Goal: Information Seeking & Learning: Learn about a topic

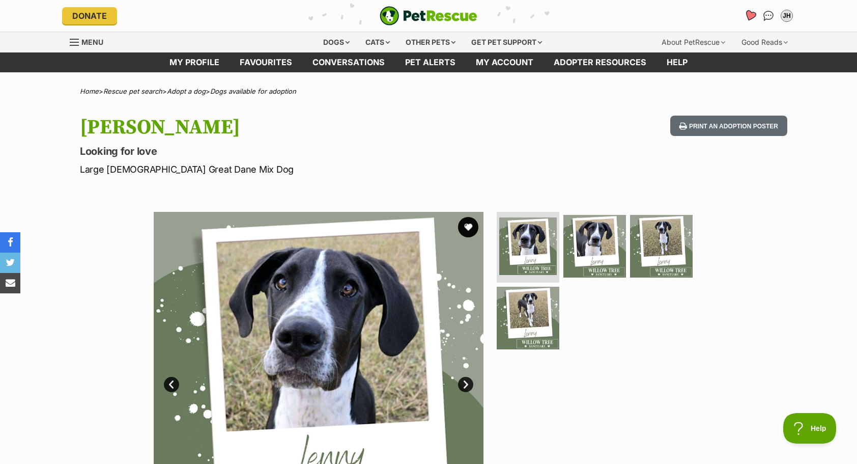
click at [748, 15] on icon "Favourites" at bounding box center [750, 16] width 12 height 12
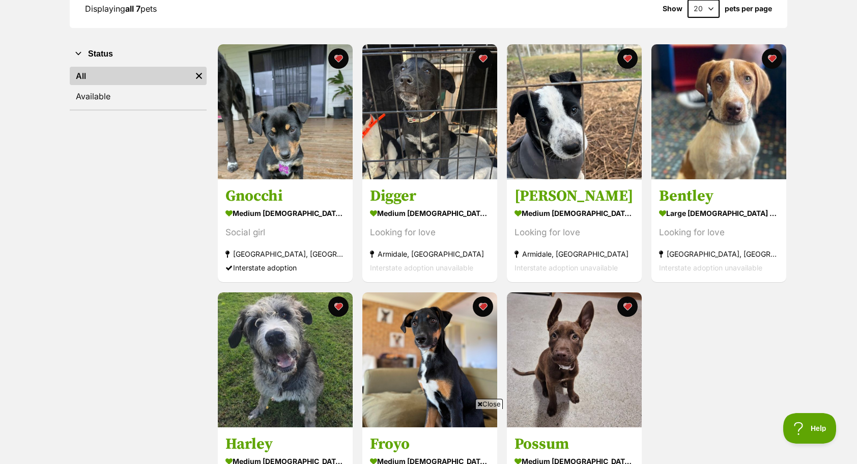
scroll to position [154, 0]
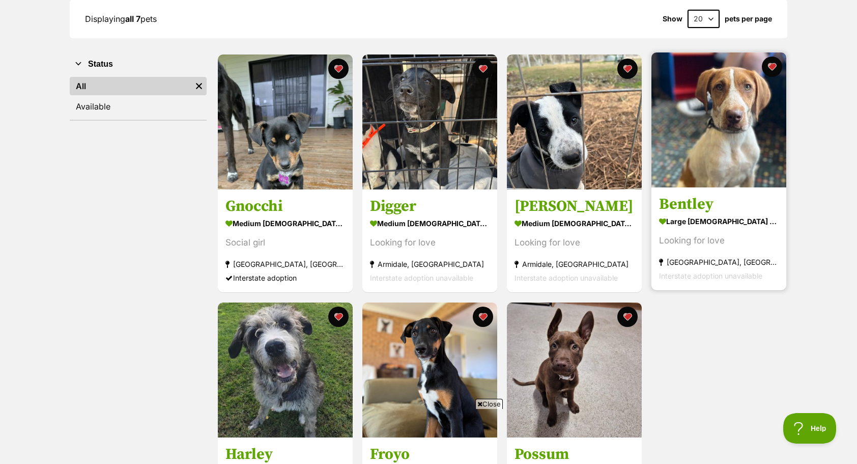
click at [714, 149] on img at bounding box center [719, 119] width 135 height 135
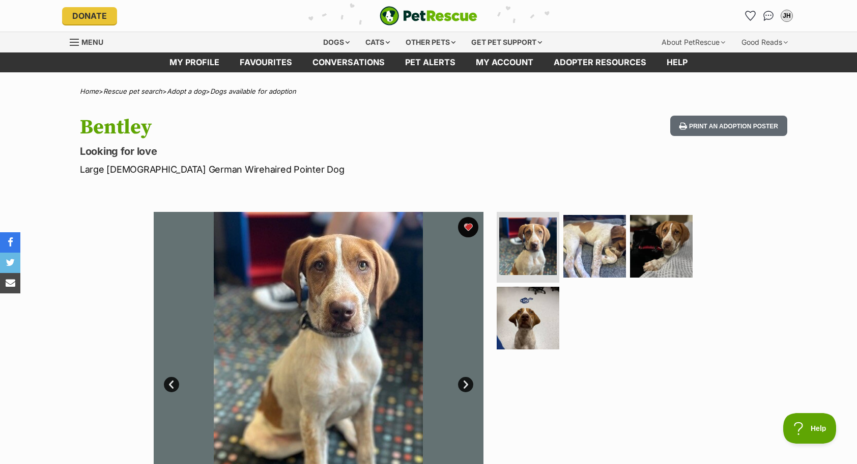
click at [468, 386] on link "Next" at bounding box center [465, 384] width 15 height 15
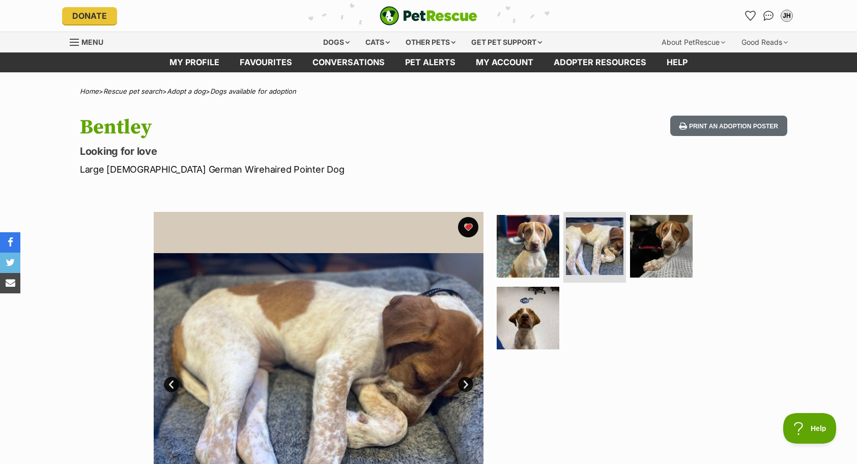
click at [468, 386] on link "Next" at bounding box center [465, 384] width 15 height 15
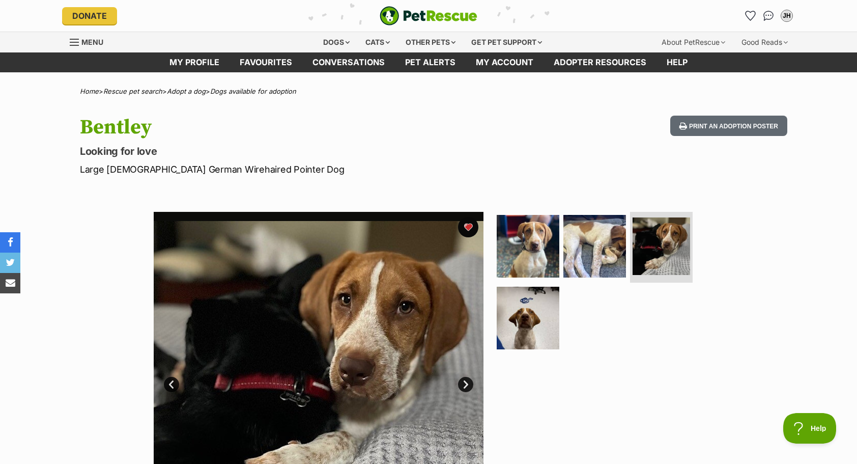
click at [468, 386] on link "Next" at bounding box center [465, 384] width 15 height 15
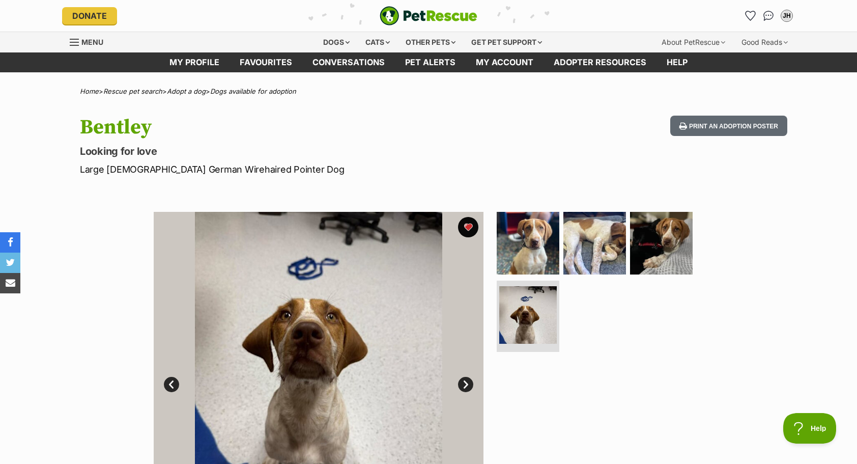
click at [468, 386] on link "Next" at bounding box center [465, 384] width 15 height 15
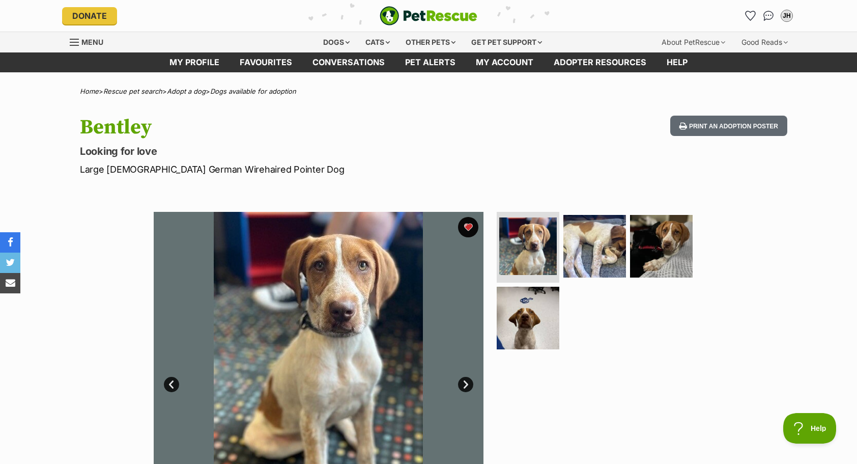
drag, startPoint x: 62, startPoint y: 317, endPoint x: 135, endPoint y: 155, distance: 177.5
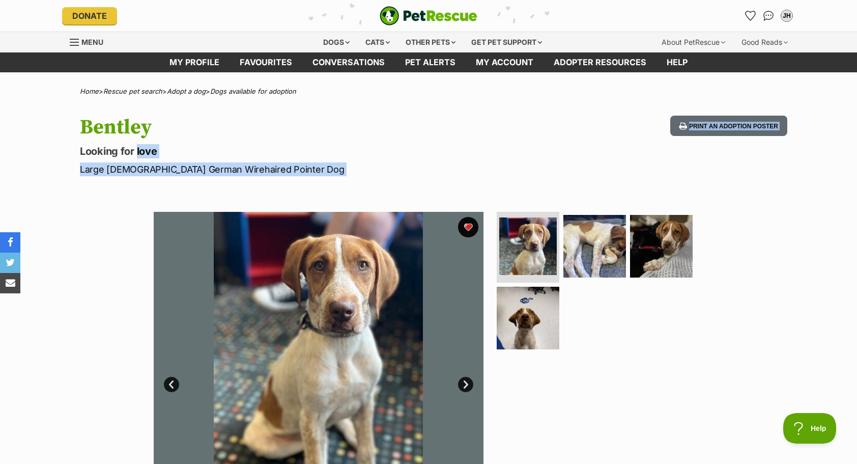
click at [117, 260] on div "Available 1 of 4 images 1 of 4 images 1 of 4 images 1 of 4 images Next Prev 1 2…" at bounding box center [428, 369] width 857 height 345
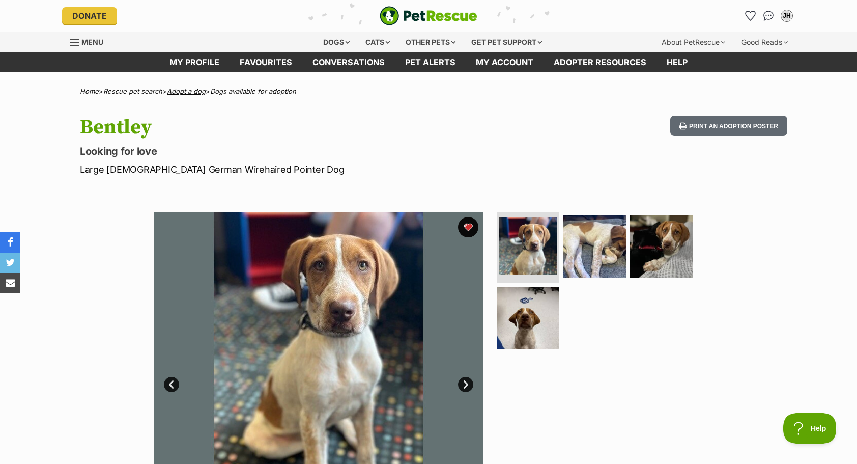
click at [196, 92] on link "Adopt a dog" at bounding box center [186, 91] width 39 height 8
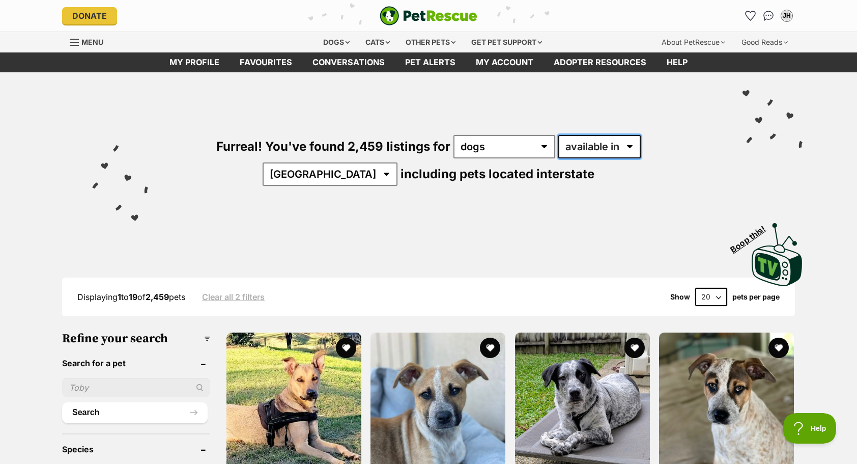
click at [559, 146] on select "available in located in" at bounding box center [600, 146] width 82 height 23
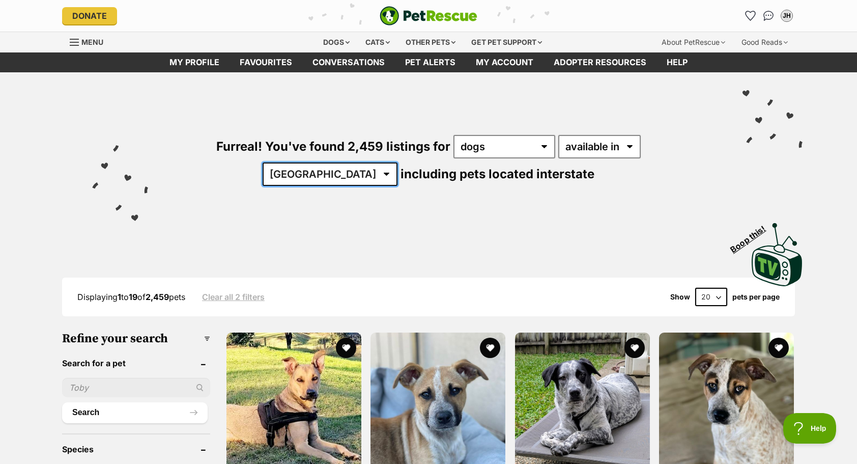
click at [398, 162] on select "Australia ACT NSW NT QLD SA TAS VIC WA" at bounding box center [330, 173] width 135 height 23
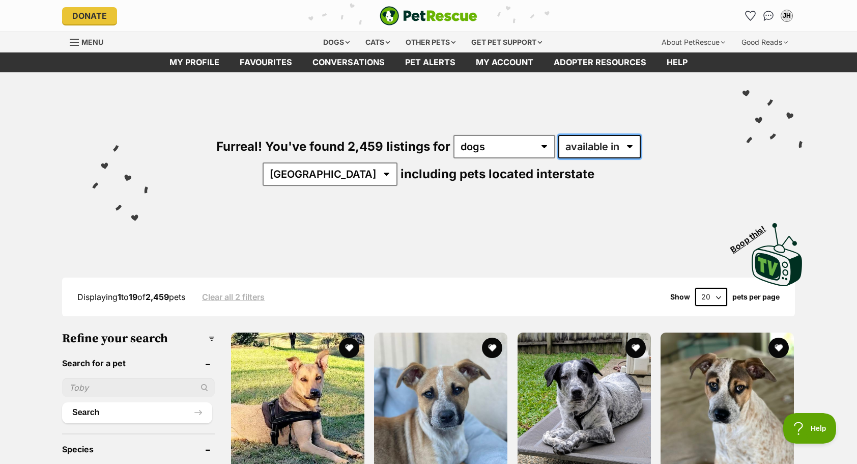
click at [576, 144] on select "available in located in" at bounding box center [600, 146] width 82 height 23
select select "disabled"
click at [559, 135] on select "available in located in" at bounding box center [600, 146] width 82 height 23
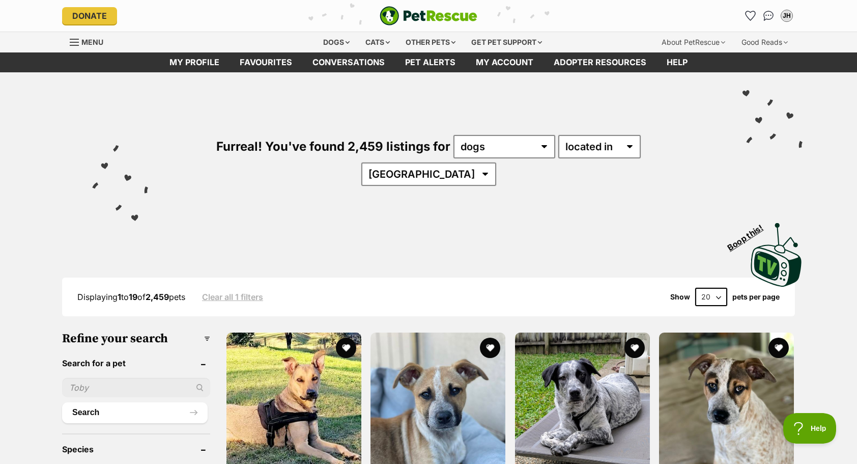
select select "[GEOGRAPHIC_DATA]"
click at [496, 162] on select "Australia ACT NSW NT QLD SA TAS VIC WA" at bounding box center [428, 173] width 135 height 23
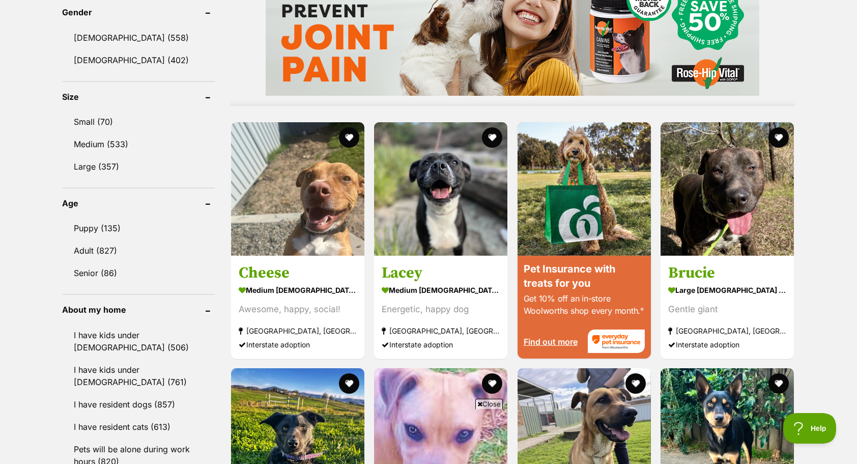
scroll to position [883, 0]
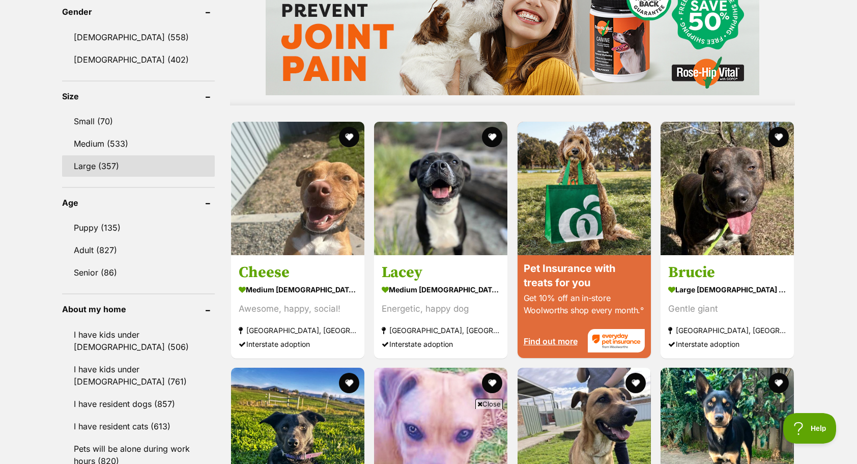
click at [104, 155] on link "Large (357)" at bounding box center [138, 165] width 153 height 21
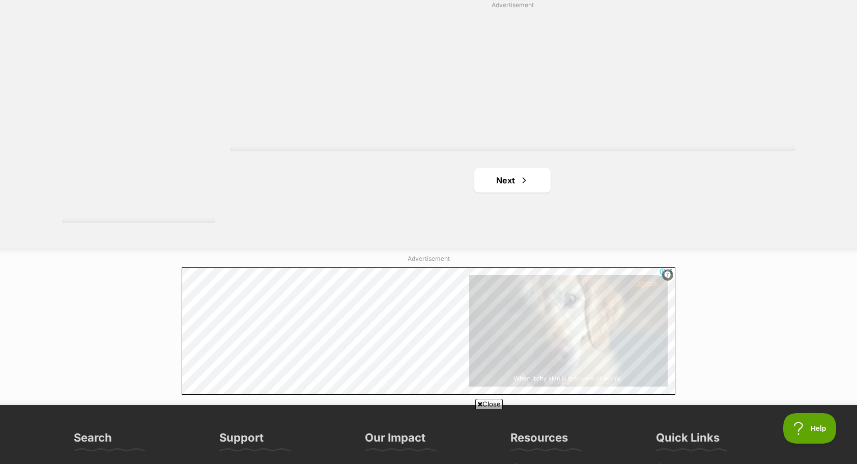
scroll to position [1861, 0]
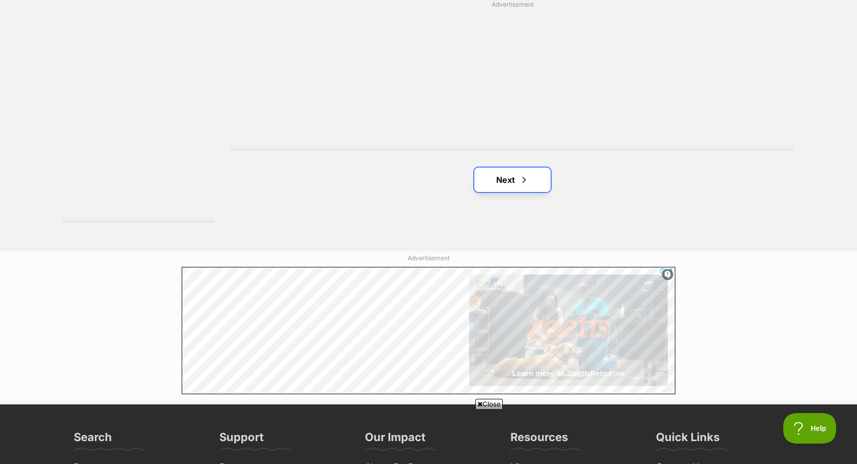
click at [511, 168] on link "Next" at bounding box center [513, 180] width 76 height 24
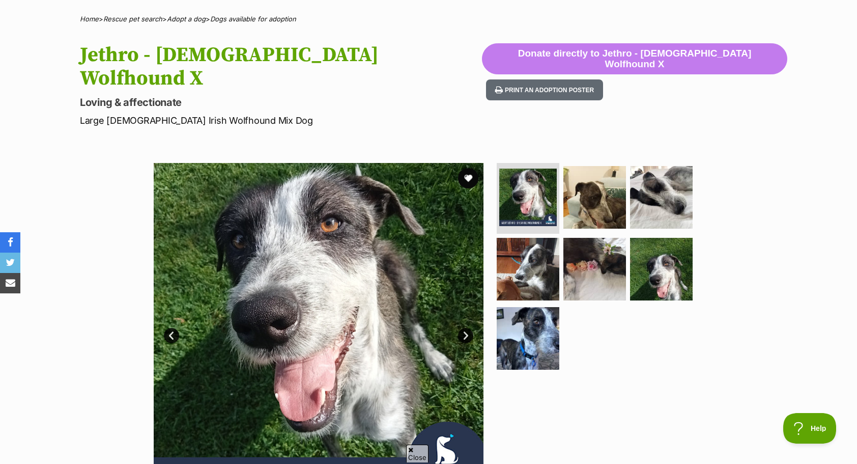
click at [463, 328] on link "Next" at bounding box center [465, 335] width 15 height 15
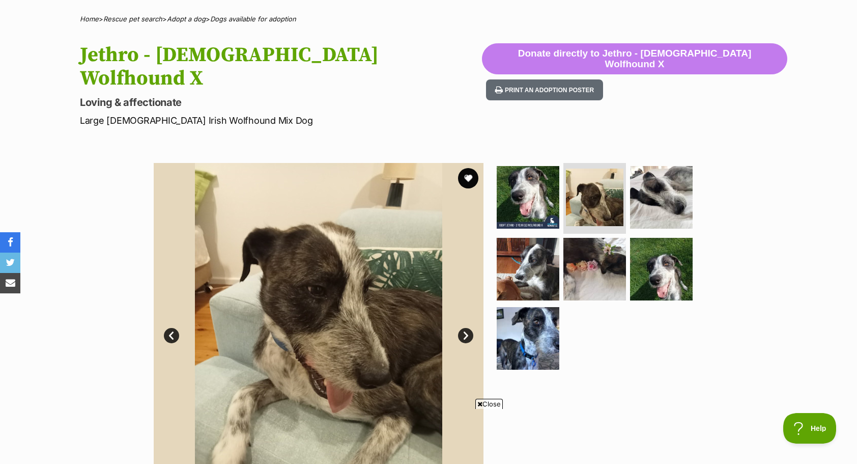
click at [463, 328] on link "Next" at bounding box center [465, 335] width 15 height 15
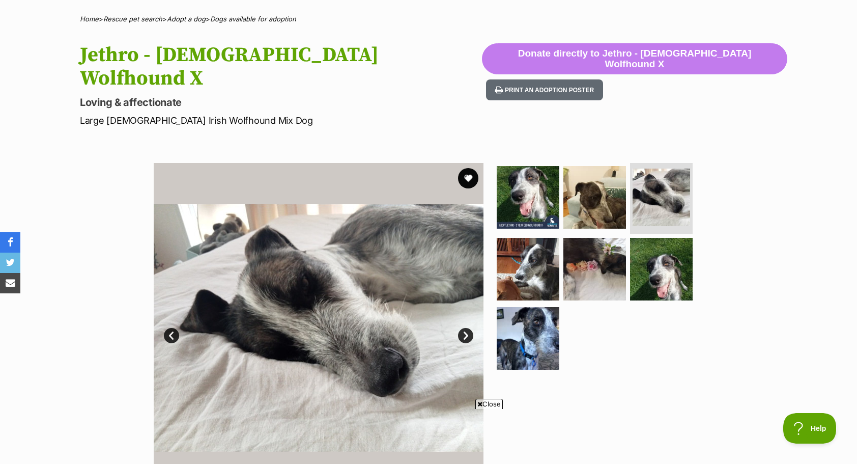
click at [463, 328] on link "Next" at bounding box center [465, 335] width 15 height 15
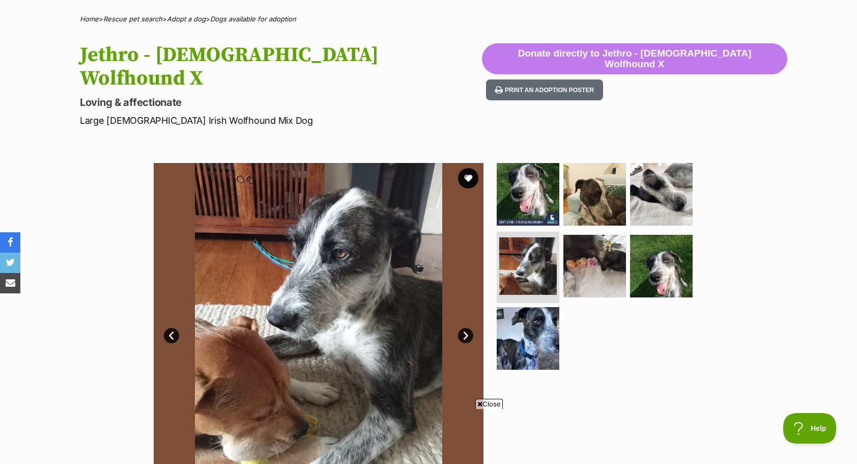
click at [463, 328] on link "Next" at bounding box center [465, 335] width 15 height 15
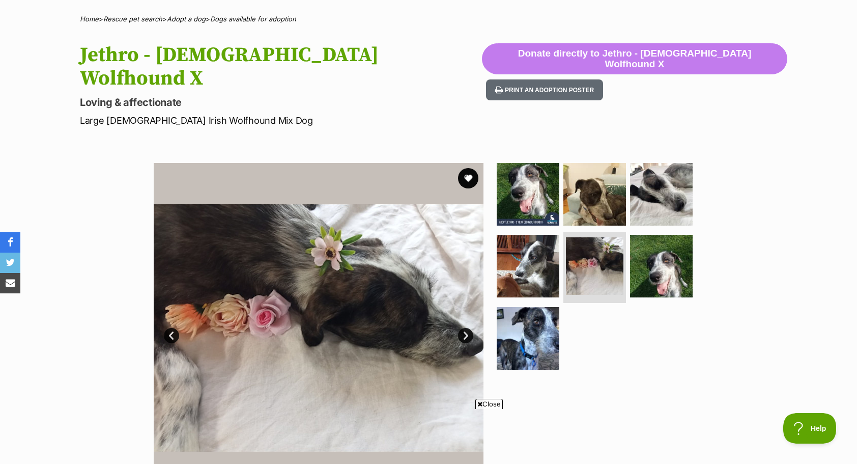
click at [463, 328] on link "Next" at bounding box center [465, 335] width 15 height 15
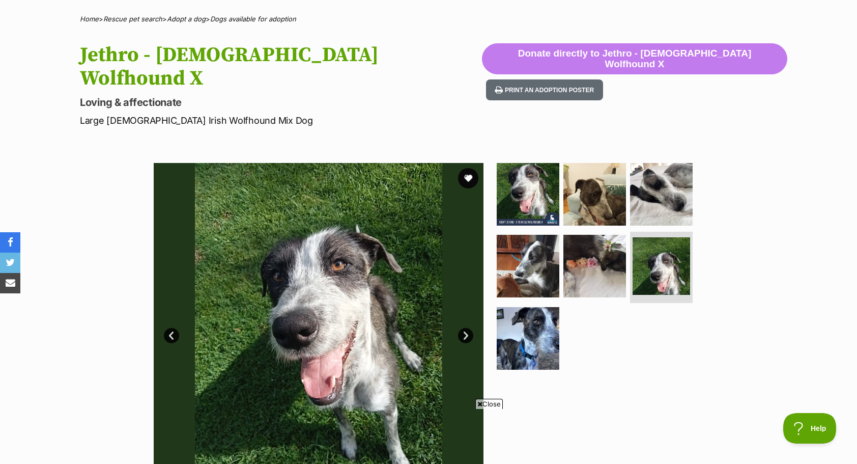
click at [463, 328] on link "Next" at bounding box center [465, 335] width 15 height 15
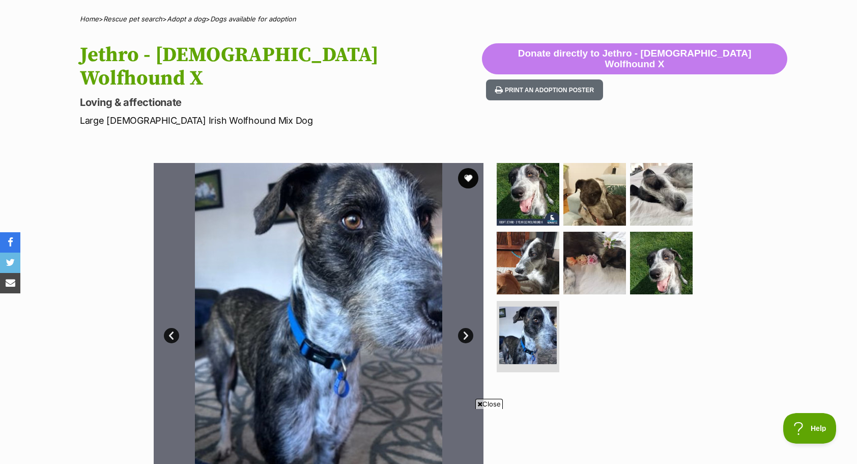
click at [463, 328] on link "Next" at bounding box center [465, 335] width 15 height 15
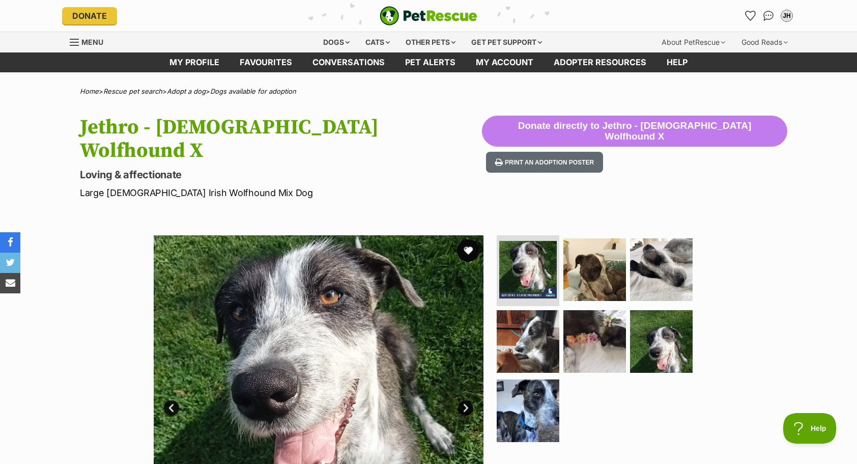
click at [467, 239] on button "favourite" at bounding box center [468, 250] width 22 height 22
click at [752, 9] on link "Favourites" at bounding box center [750, 15] width 21 height 21
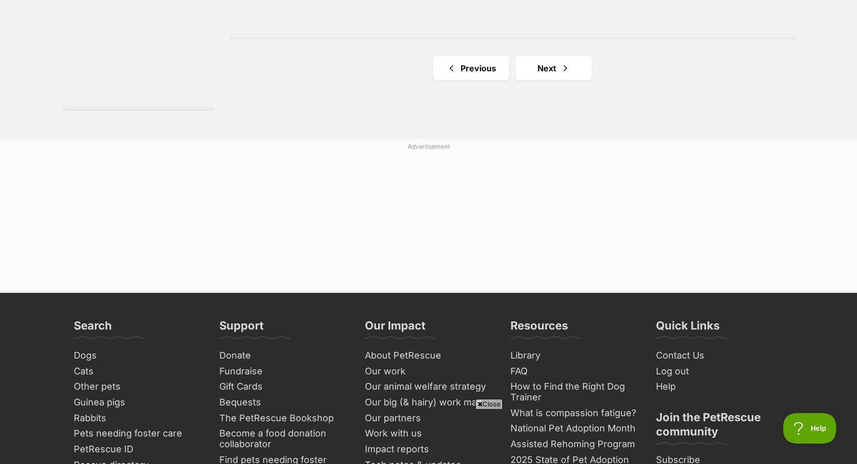
scroll to position [1974, 0]
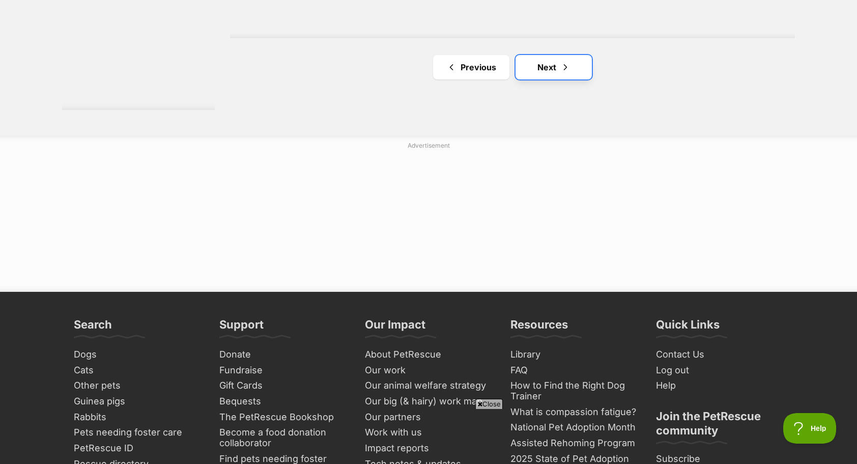
click at [547, 55] on link "Next" at bounding box center [554, 67] width 76 height 24
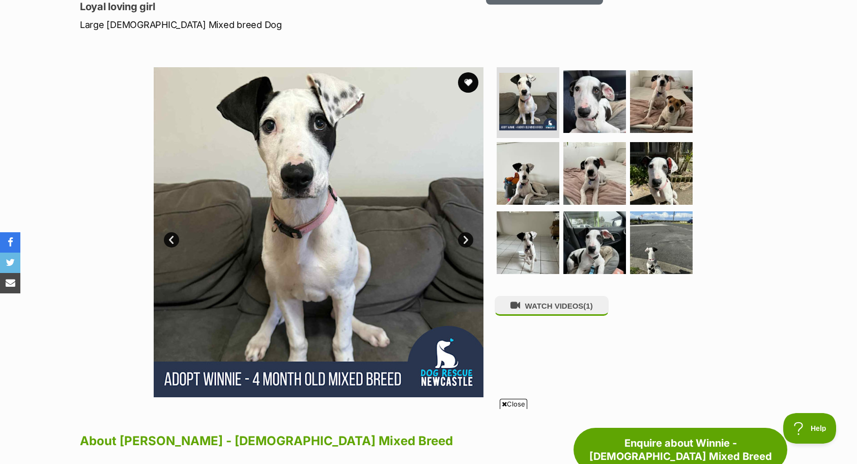
scroll to position [163, 0]
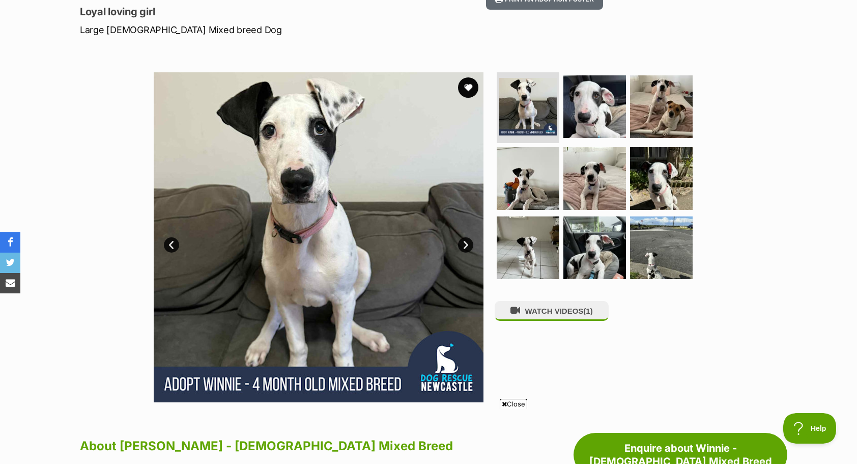
click at [463, 237] on link "Next" at bounding box center [465, 244] width 15 height 15
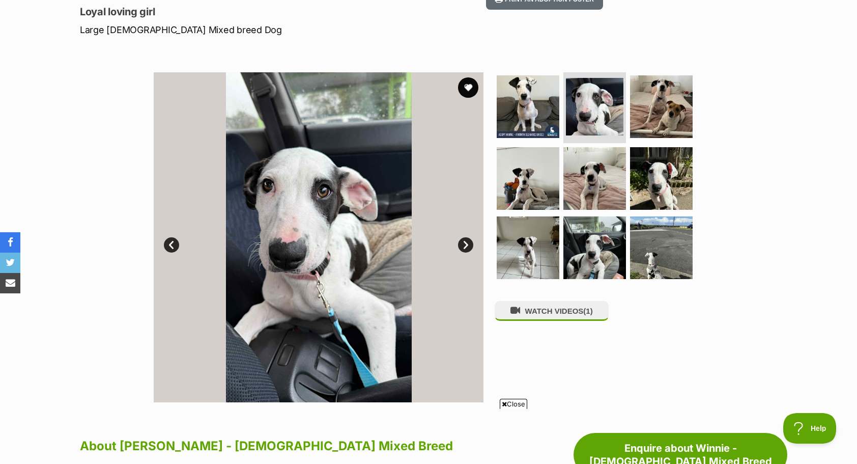
click at [463, 237] on link "Next" at bounding box center [465, 244] width 15 height 15
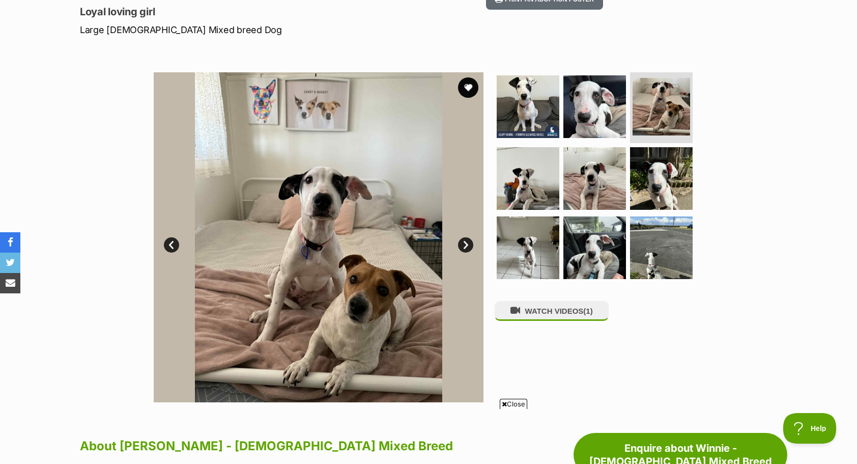
click at [463, 237] on link "Next" at bounding box center [465, 244] width 15 height 15
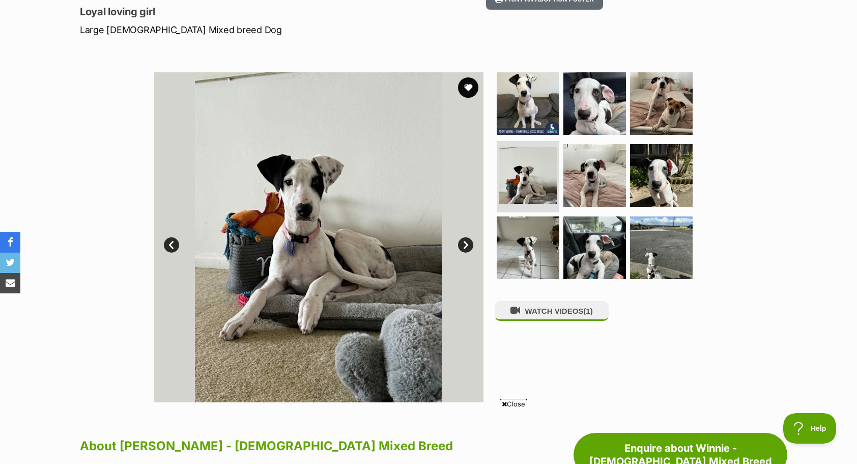
click at [463, 237] on link "Next" at bounding box center [465, 244] width 15 height 15
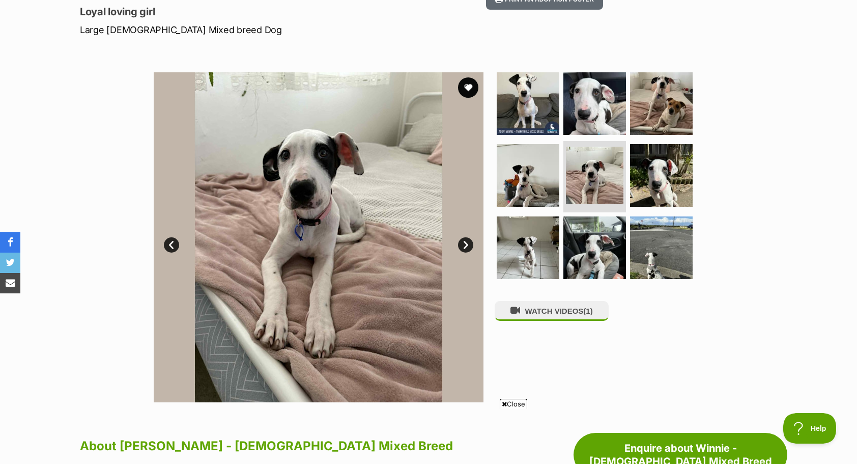
click at [463, 237] on link "Next" at bounding box center [465, 244] width 15 height 15
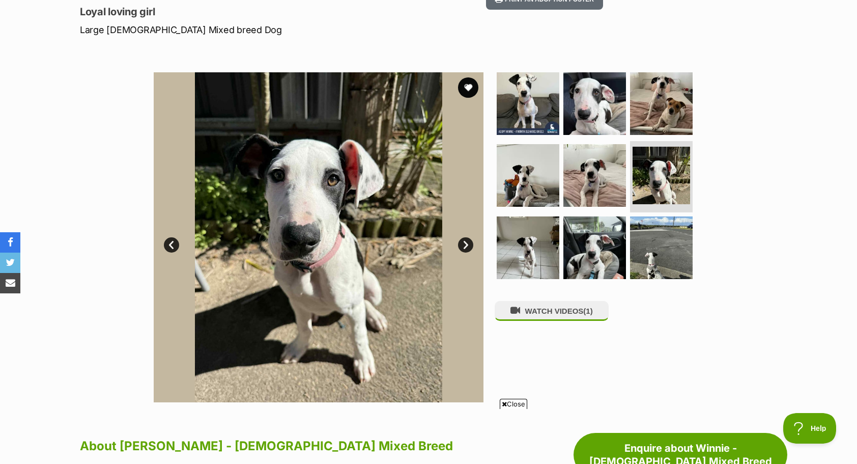
click at [463, 237] on link "Next" at bounding box center [465, 244] width 15 height 15
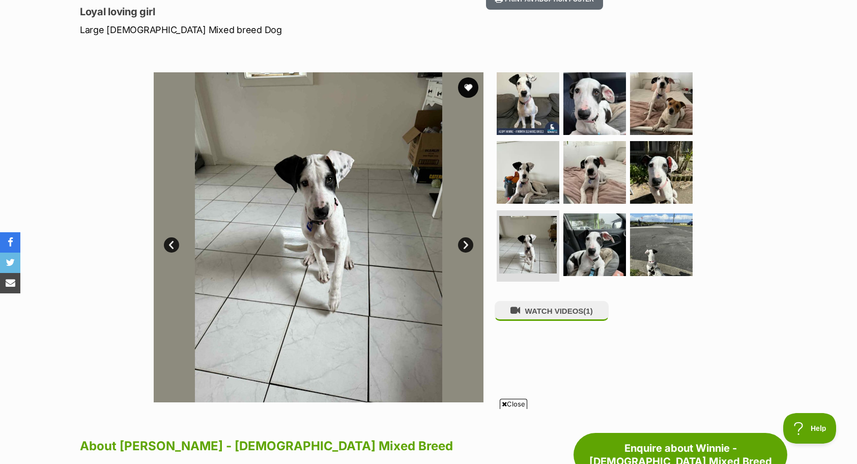
click at [463, 237] on link "Next" at bounding box center [465, 244] width 15 height 15
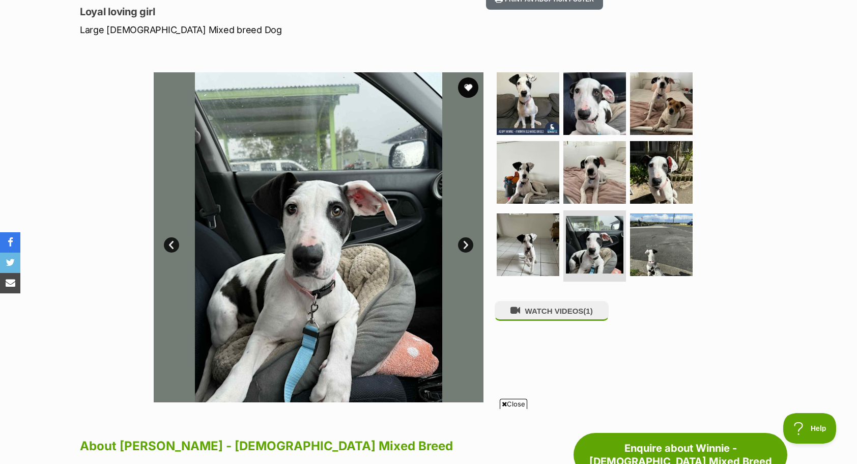
click at [463, 237] on link "Next" at bounding box center [465, 244] width 15 height 15
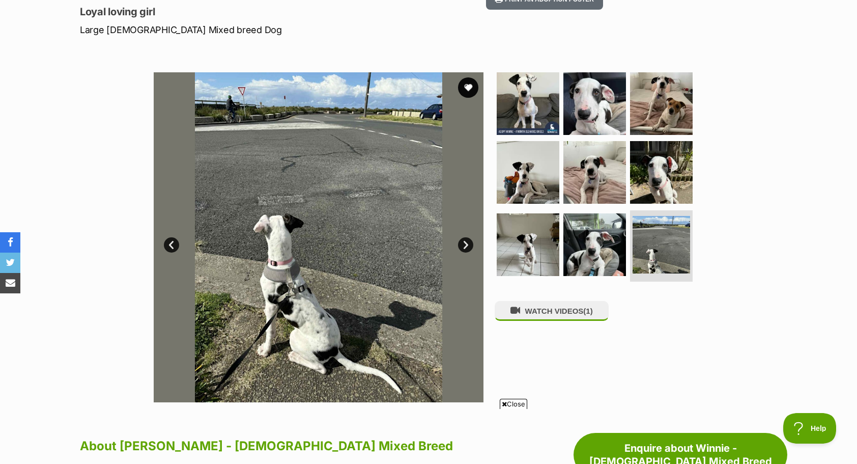
click at [463, 237] on link "Next" at bounding box center [465, 244] width 15 height 15
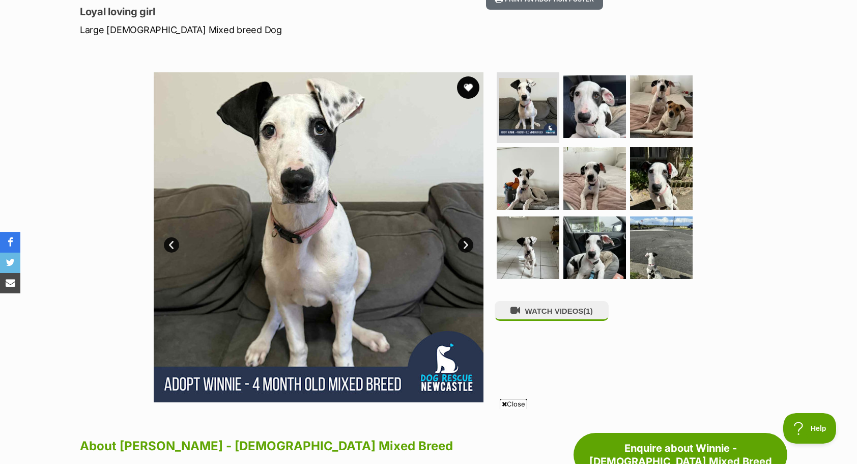
click at [468, 76] on button "favourite" at bounding box center [468, 87] width 22 height 22
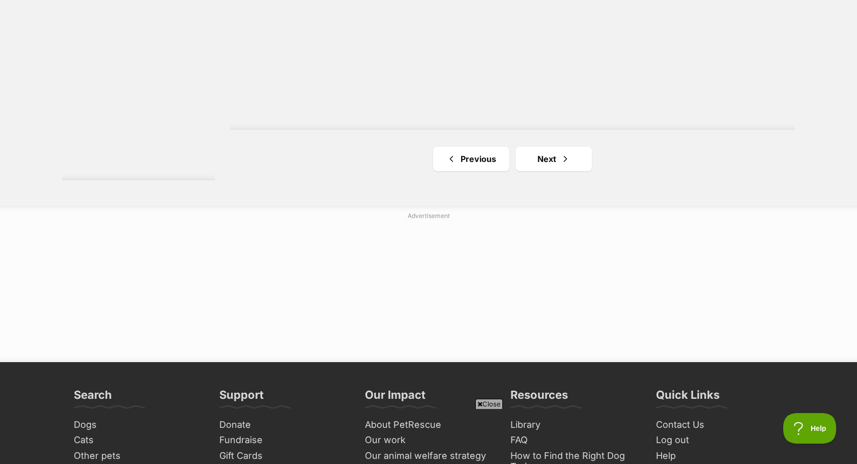
scroll to position [1945, 0]
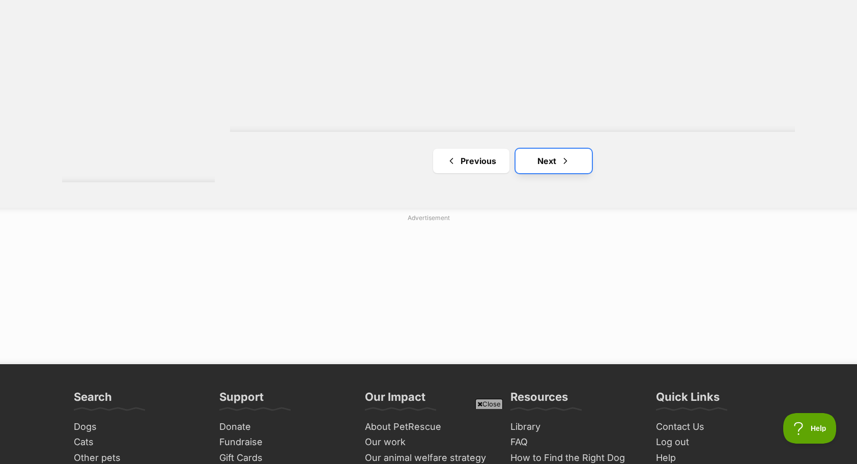
click at [550, 149] on link "Next" at bounding box center [554, 161] width 76 height 24
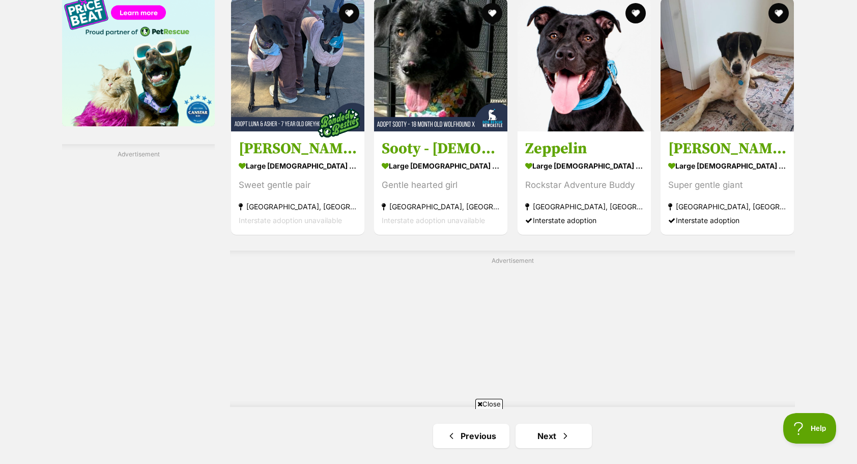
scroll to position [1536, 0]
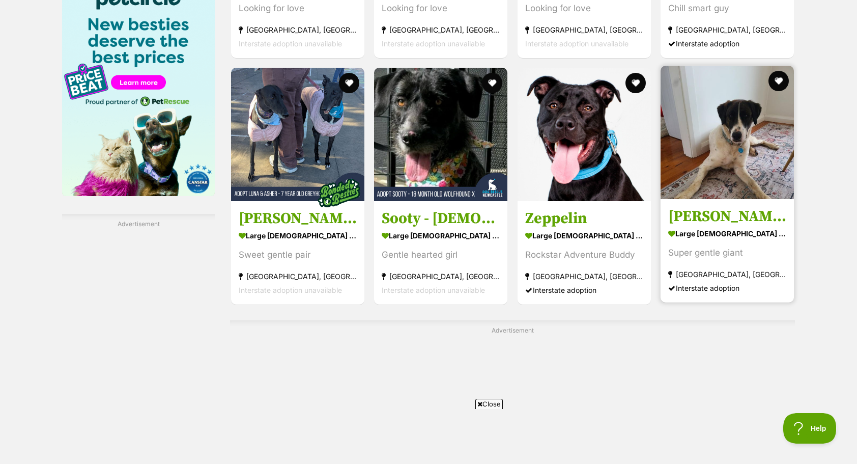
click at [784, 126] on img at bounding box center [727, 132] width 133 height 133
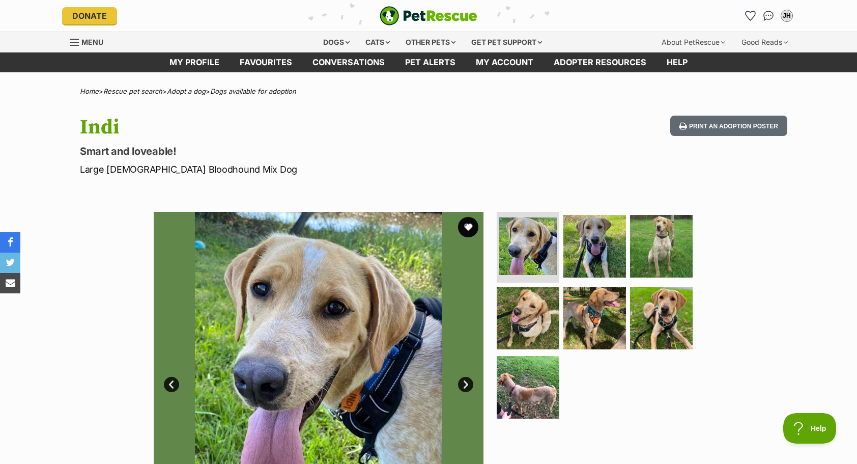
click at [468, 384] on link "Next" at bounding box center [465, 384] width 15 height 15
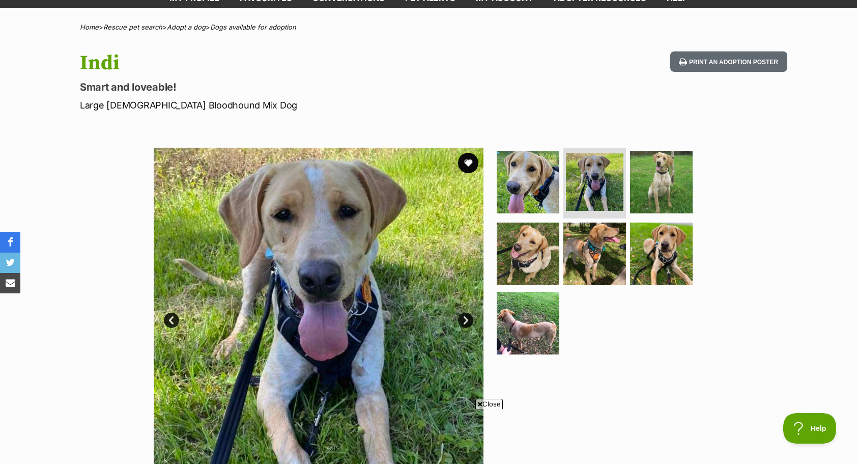
scroll to position [68, 0]
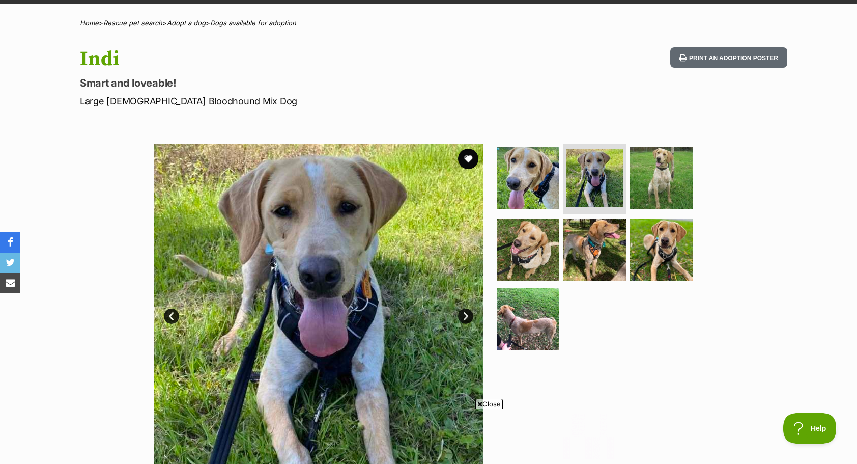
click at [464, 313] on link "Next" at bounding box center [465, 316] width 15 height 15
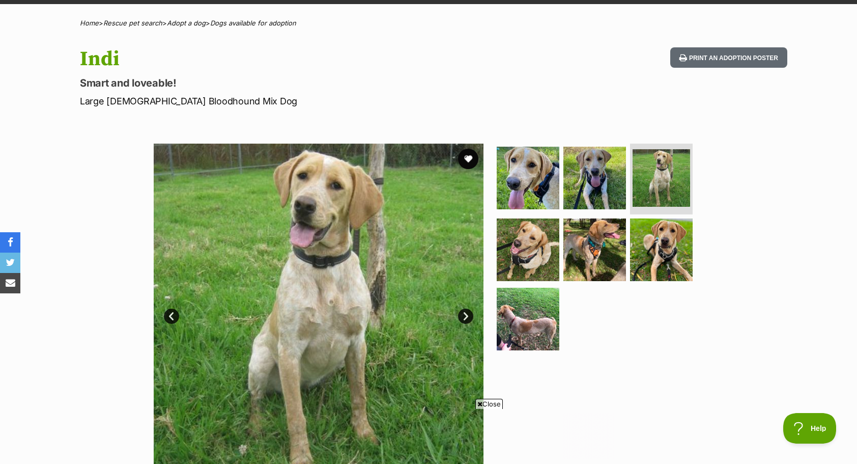
click at [464, 313] on link "Next" at bounding box center [465, 316] width 15 height 15
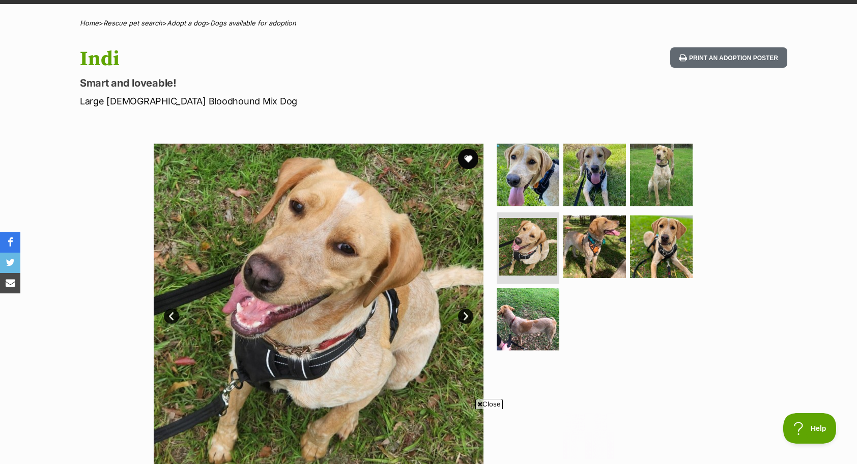
click at [464, 313] on link "Next" at bounding box center [465, 316] width 15 height 15
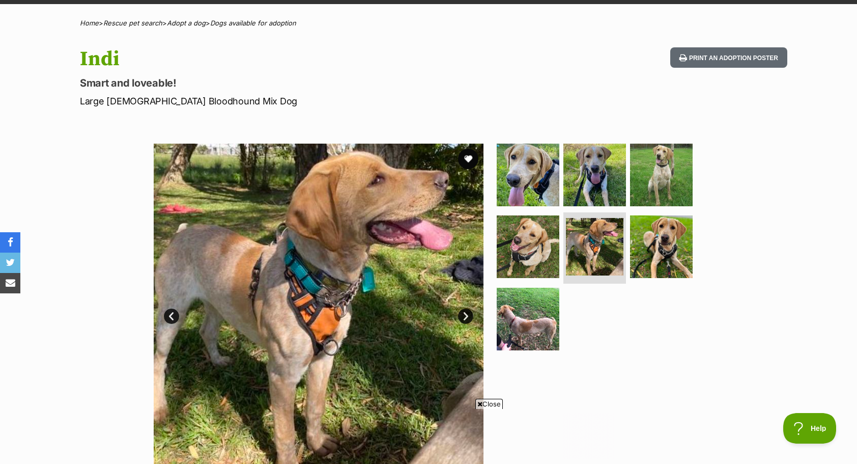
click at [464, 313] on link "Next" at bounding box center [465, 316] width 15 height 15
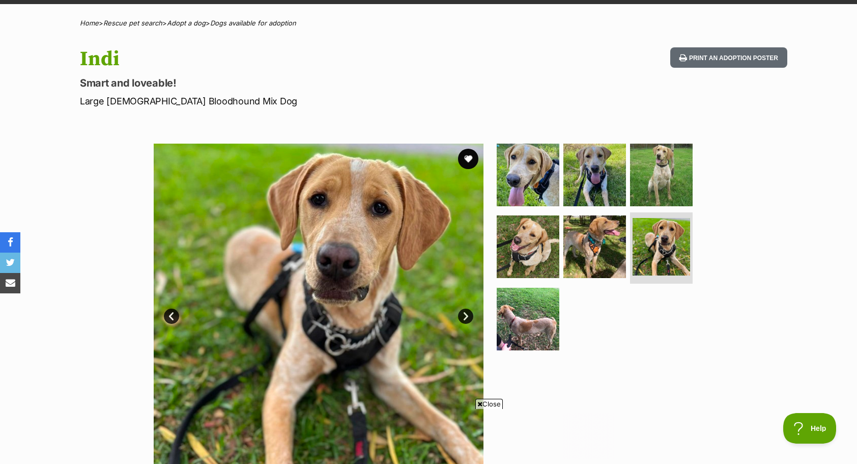
click at [464, 313] on link "Next" at bounding box center [465, 316] width 15 height 15
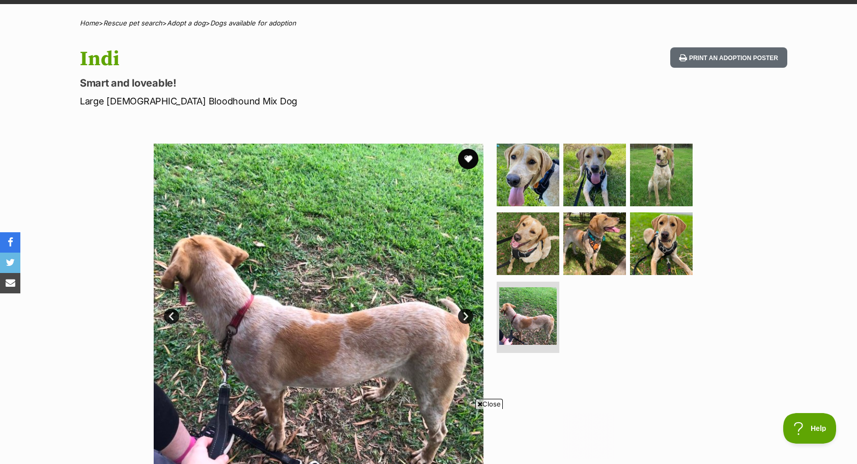
click at [464, 313] on link "Next" at bounding box center [465, 316] width 15 height 15
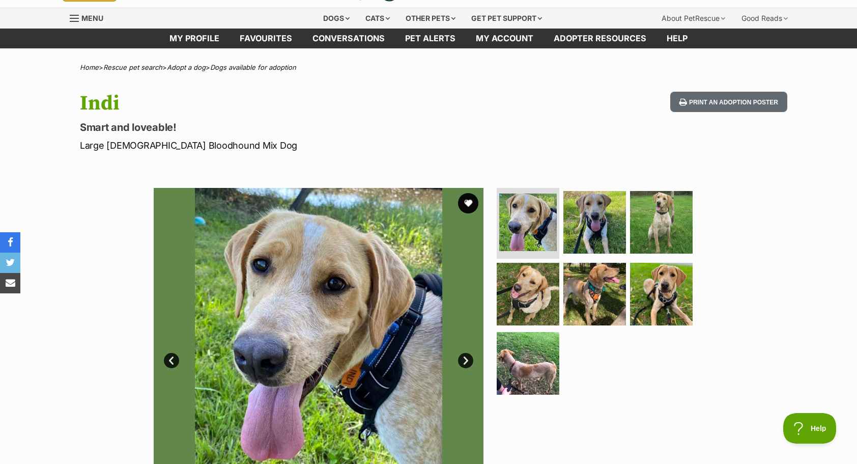
scroll to position [0, 0]
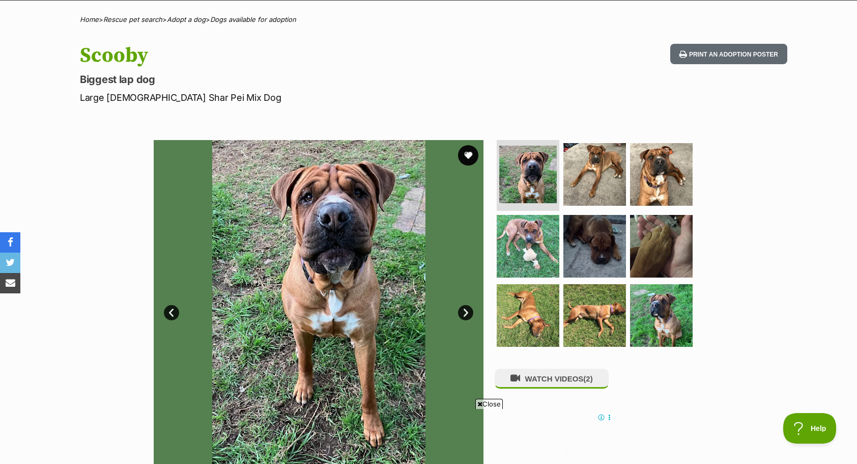
click at [465, 316] on link "Next" at bounding box center [465, 312] width 15 height 15
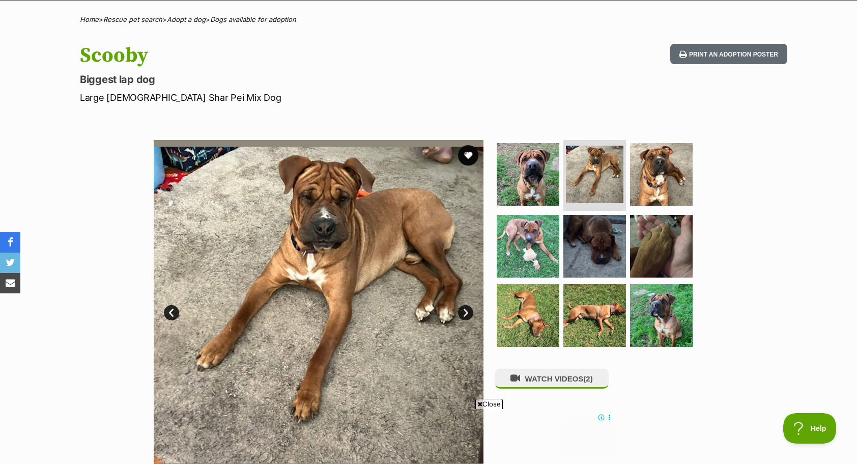
click at [465, 316] on link "Next" at bounding box center [465, 312] width 15 height 15
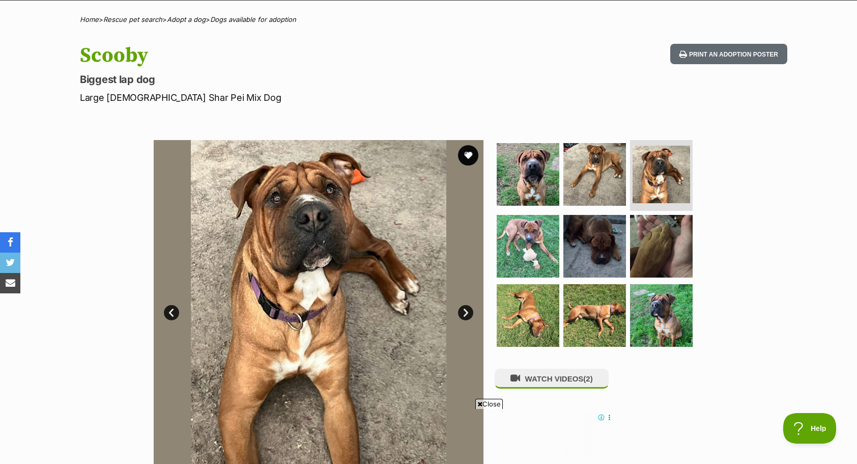
click at [465, 316] on link "Next" at bounding box center [465, 312] width 15 height 15
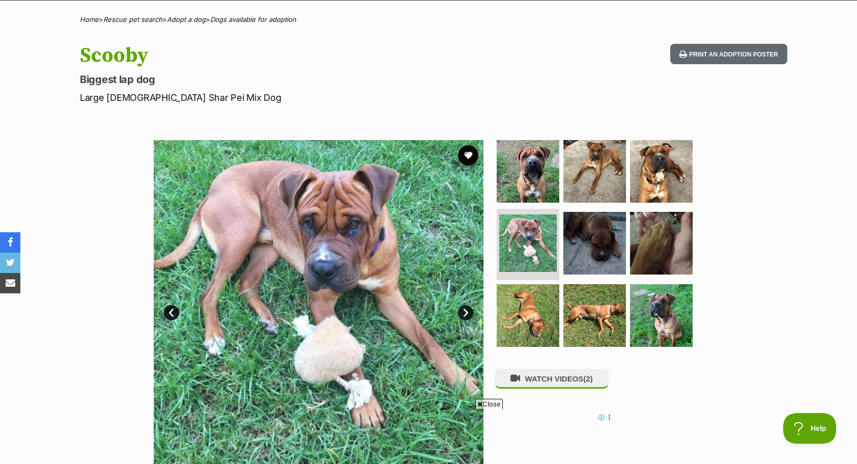
click at [465, 316] on link "Next" at bounding box center [465, 312] width 15 height 15
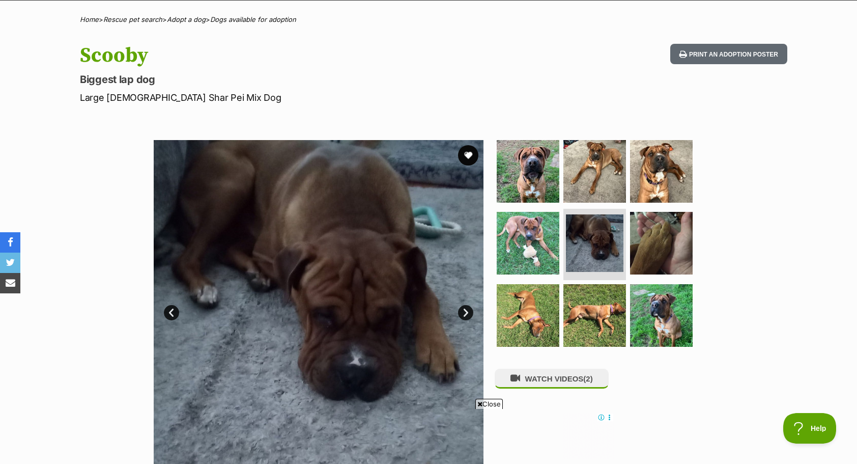
click at [465, 316] on link "Next" at bounding box center [465, 312] width 15 height 15
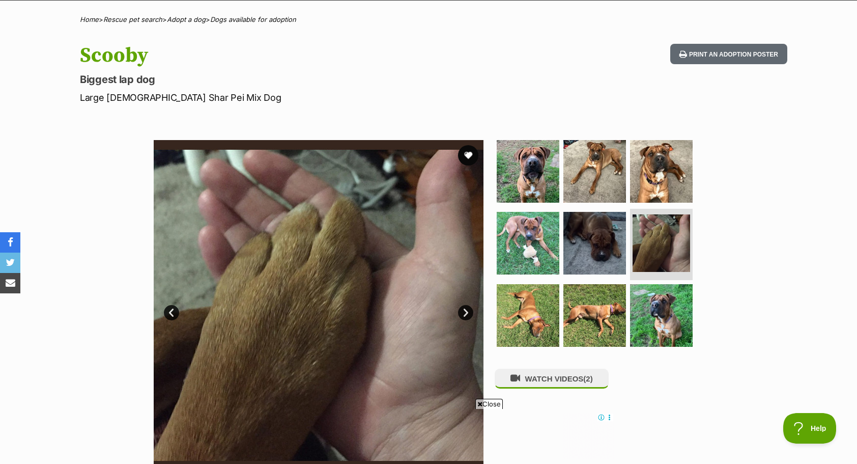
click at [465, 316] on link "Next" at bounding box center [465, 312] width 15 height 15
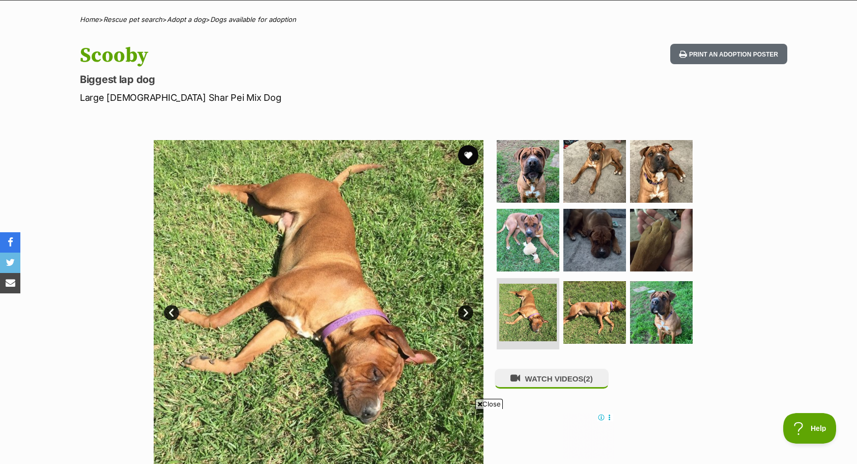
click at [465, 316] on link "Next" at bounding box center [465, 312] width 15 height 15
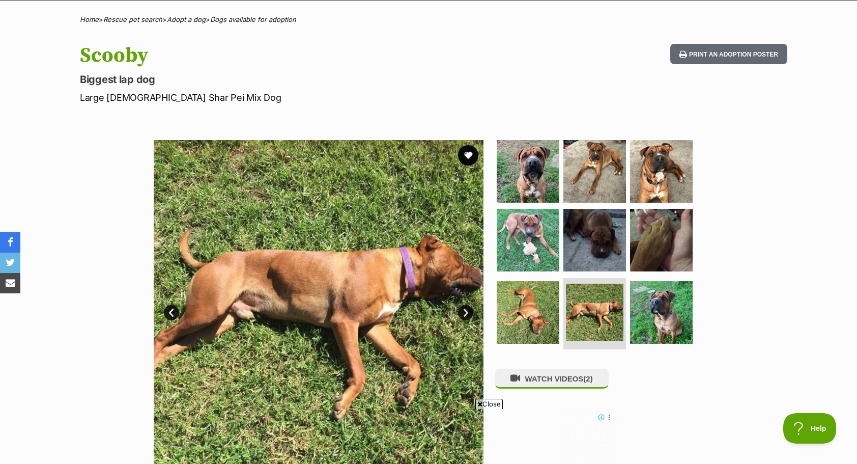
click at [465, 316] on link "Next" at bounding box center [465, 312] width 15 height 15
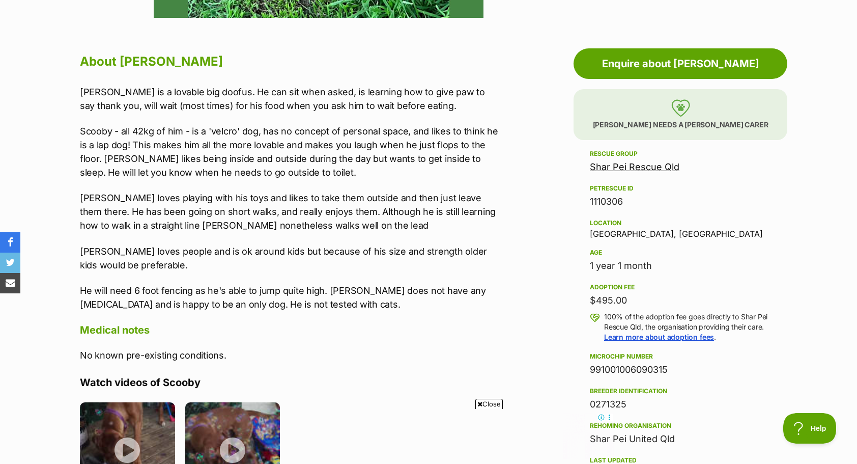
scroll to position [524, 0]
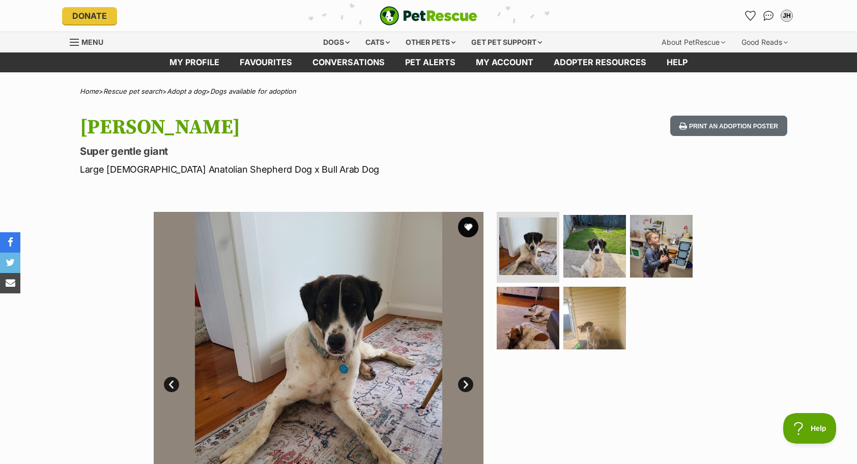
click at [466, 382] on link "Next" at bounding box center [465, 384] width 15 height 15
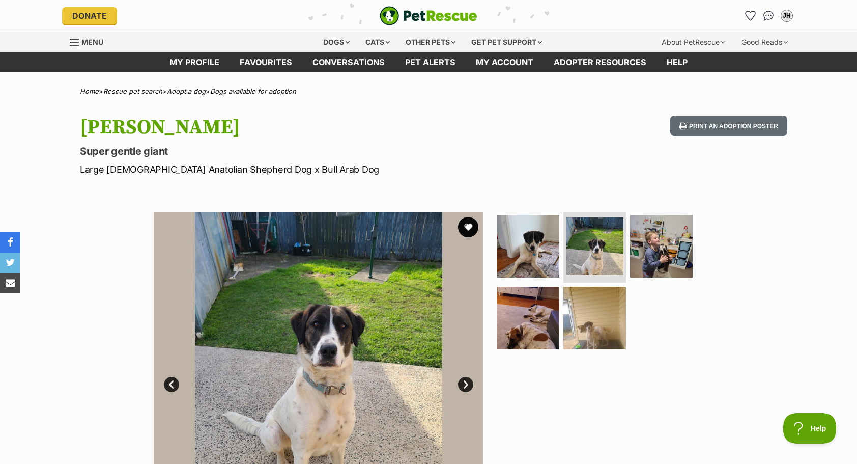
click at [466, 382] on link "Next" at bounding box center [465, 384] width 15 height 15
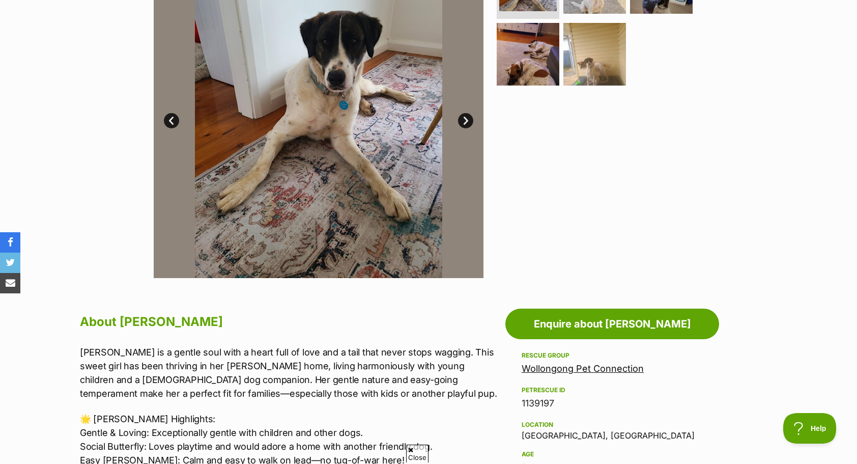
click at [471, 113] on img at bounding box center [319, 113] width 330 height 330
click at [466, 127] on link "Next" at bounding box center [465, 120] width 15 height 15
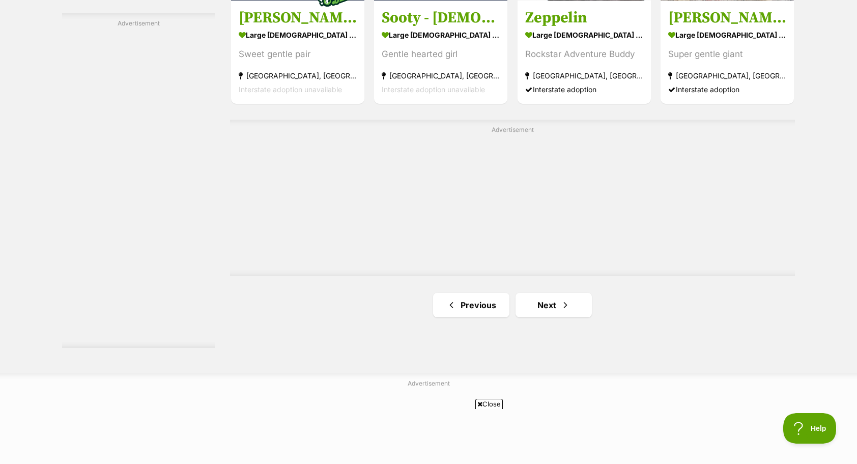
scroll to position [1741, 0]
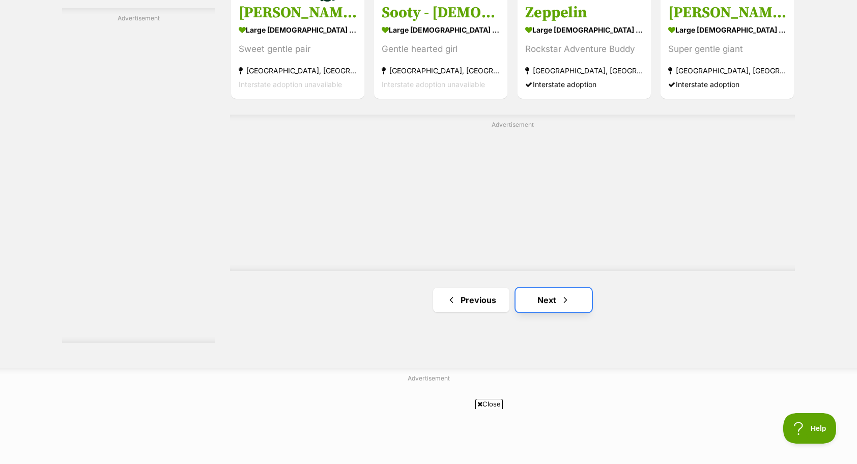
click at [554, 288] on link "Next" at bounding box center [554, 300] width 76 height 24
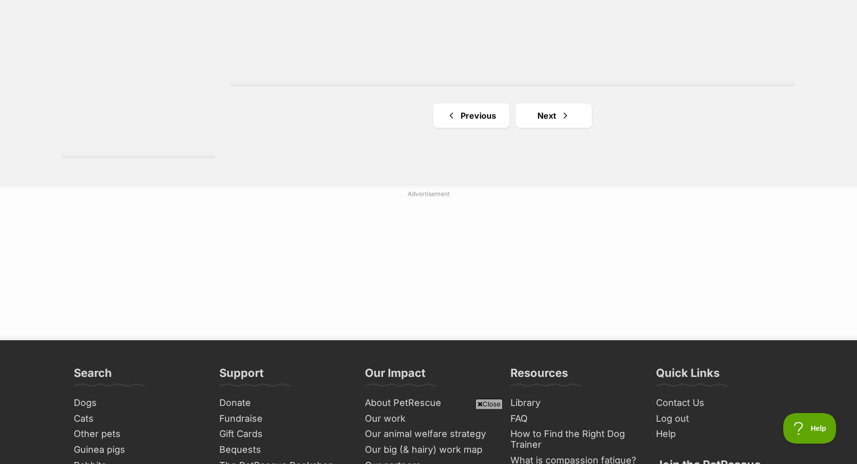
scroll to position [1929, 0]
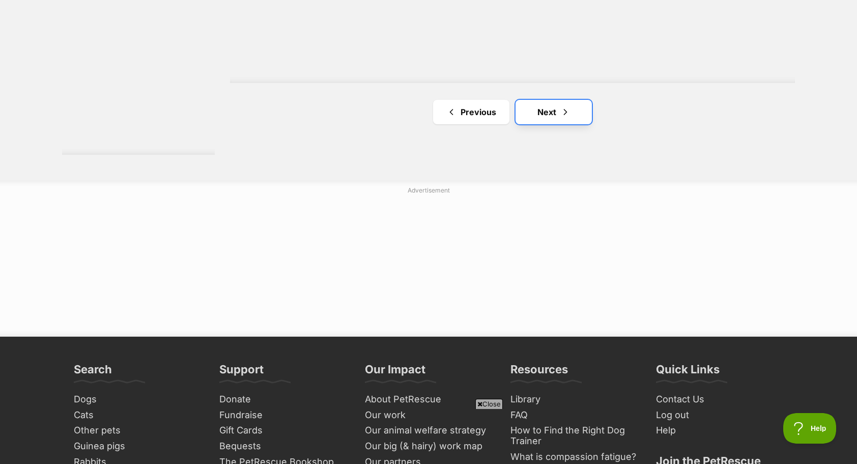
click at [551, 100] on link "Next" at bounding box center [554, 112] width 76 height 24
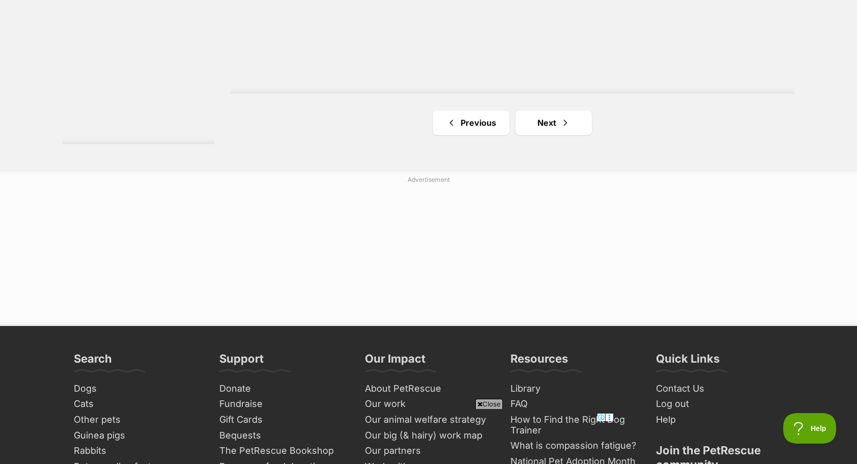
scroll to position [1990, 0]
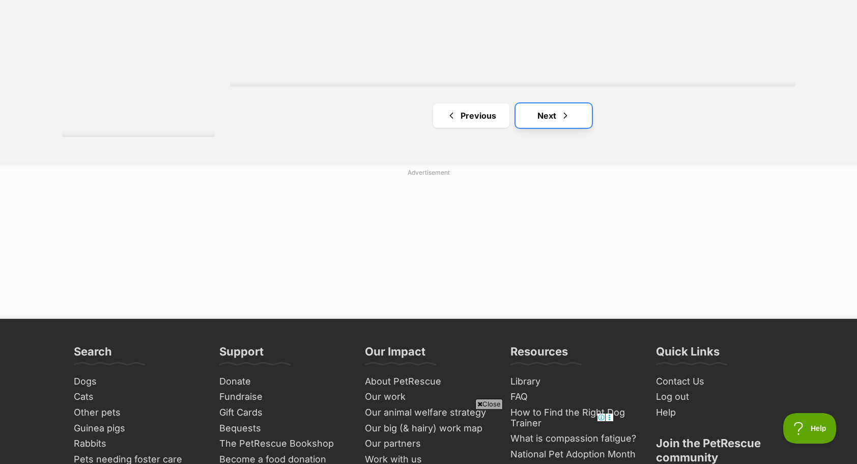
click at [541, 103] on link "Next" at bounding box center [554, 115] width 76 height 24
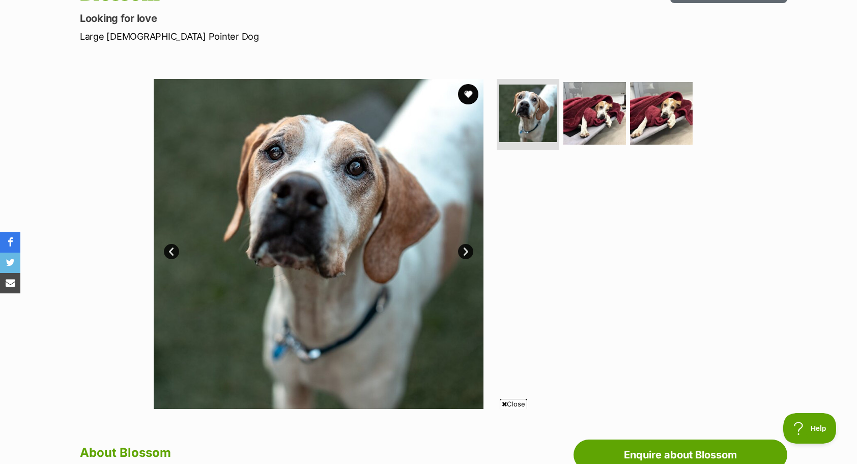
scroll to position [128, 0]
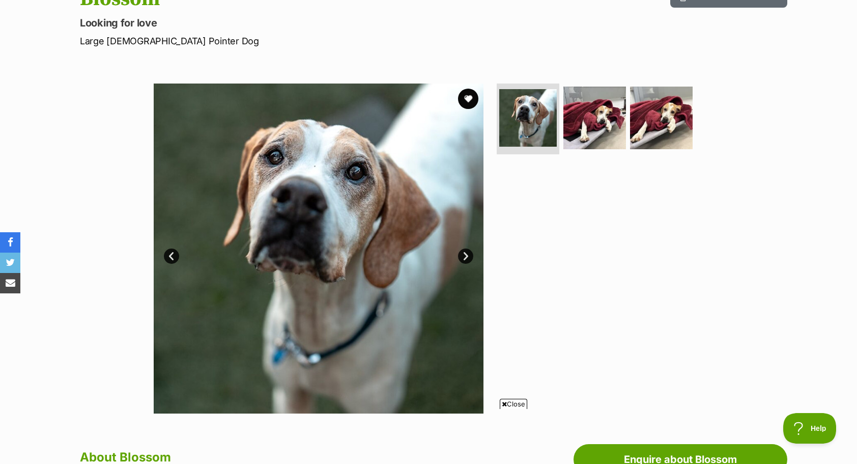
click at [464, 258] on link "Next" at bounding box center [465, 255] width 15 height 15
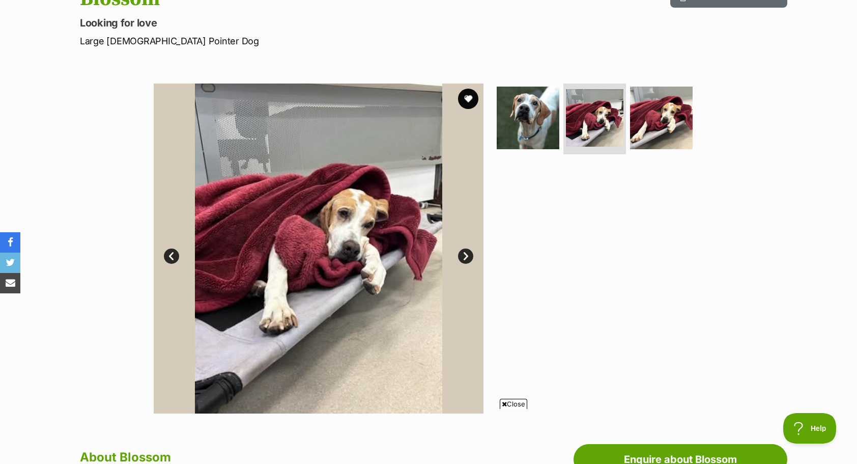
click at [464, 258] on link "Next" at bounding box center [465, 255] width 15 height 15
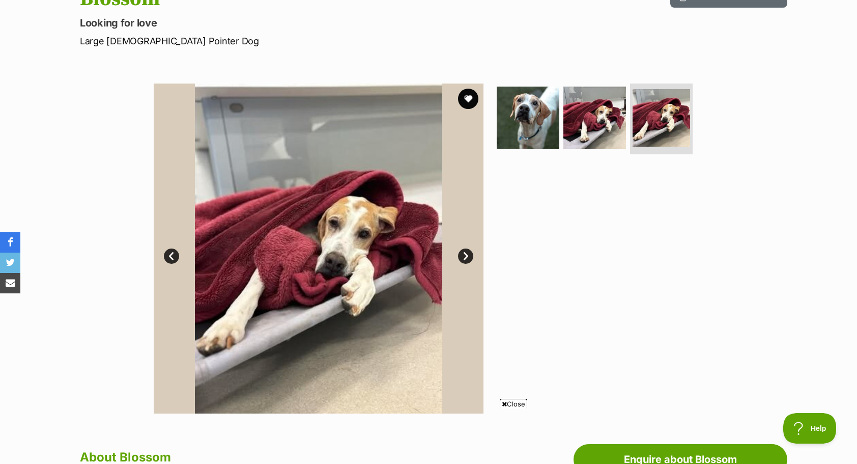
click at [464, 258] on link "Next" at bounding box center [465, 255] width 15 height 15
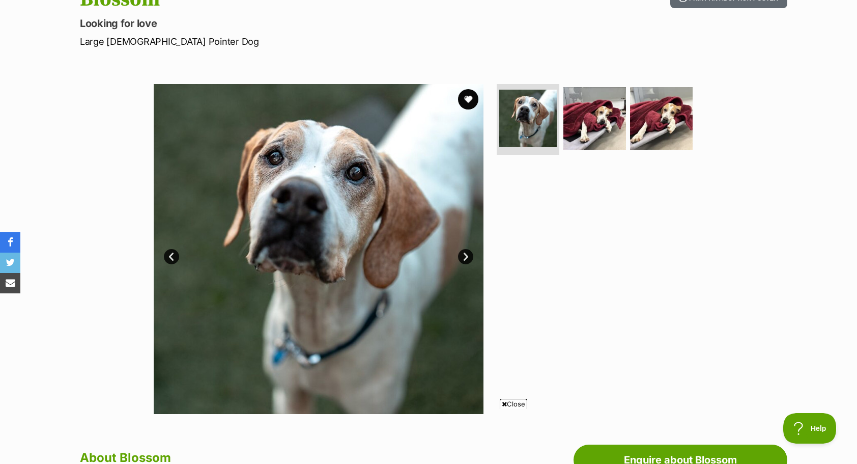
scroll to position [127, 0]
click at [468, 97] on button "favourite" at bounding box center [468, 100] width 22 height 22
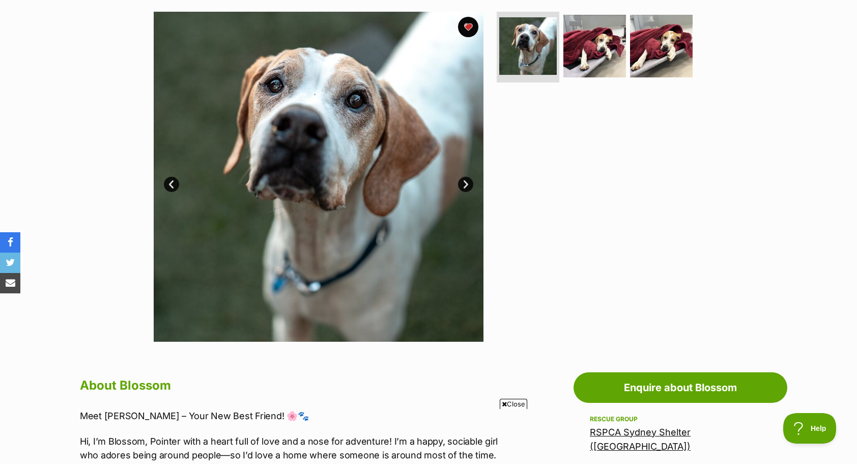
scroll to position [177, 0]
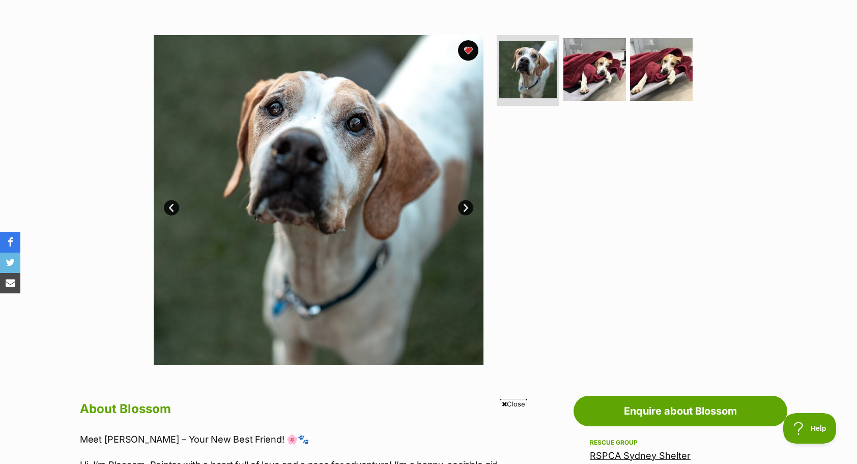
click at [464, 210] on link "Next" at bounding box center [465, 207] width 15 height 15
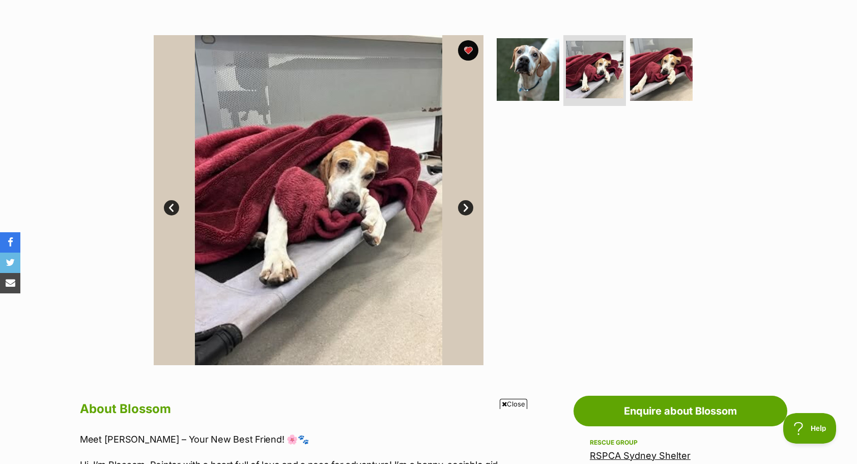
click at [464, 210] on link "Next" at bounding box center [465, 207] width 15 height 15
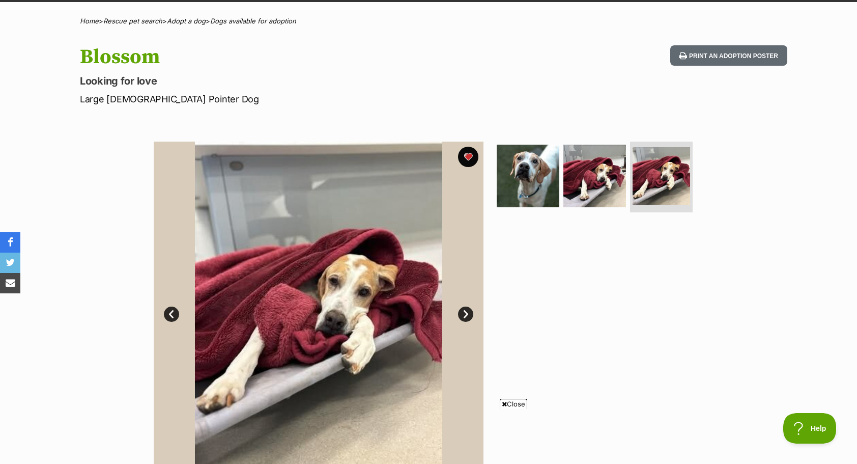
scroll to position [0, 0]
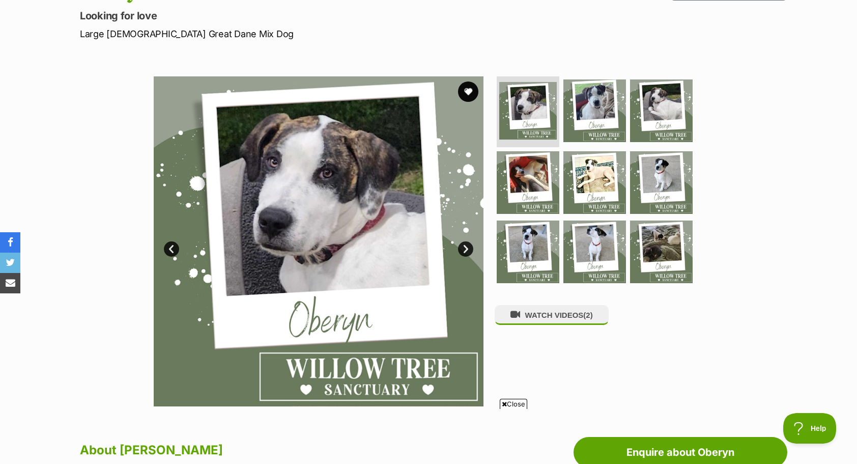
scroll to position [136, 0]
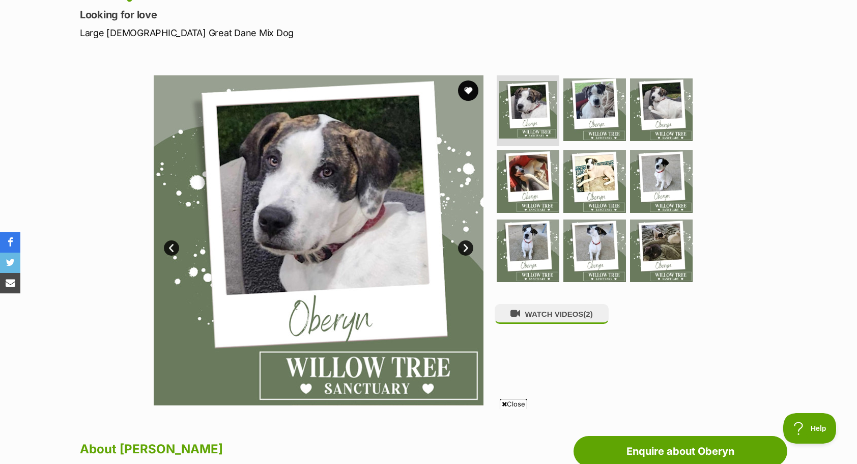
click at [464, 247] on link "Next" at bounding box center [465, 247] width 15 height 15
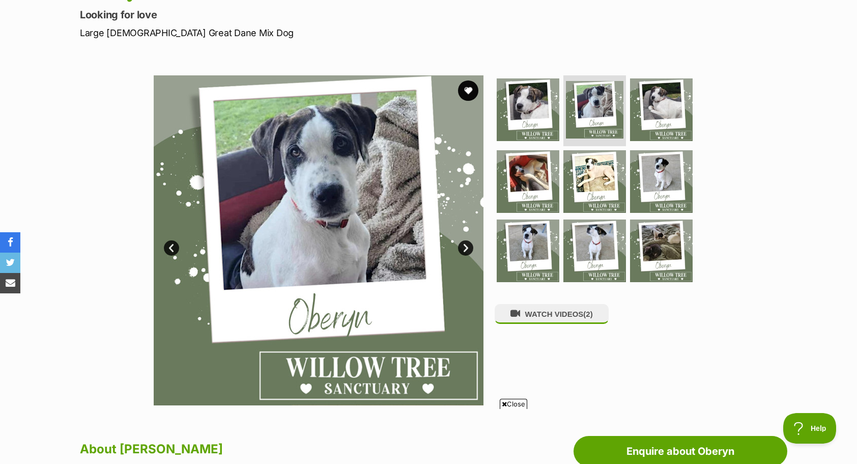
click at [464, 247] on link "Next" at bounding box center [465, 247] width 15 height 15
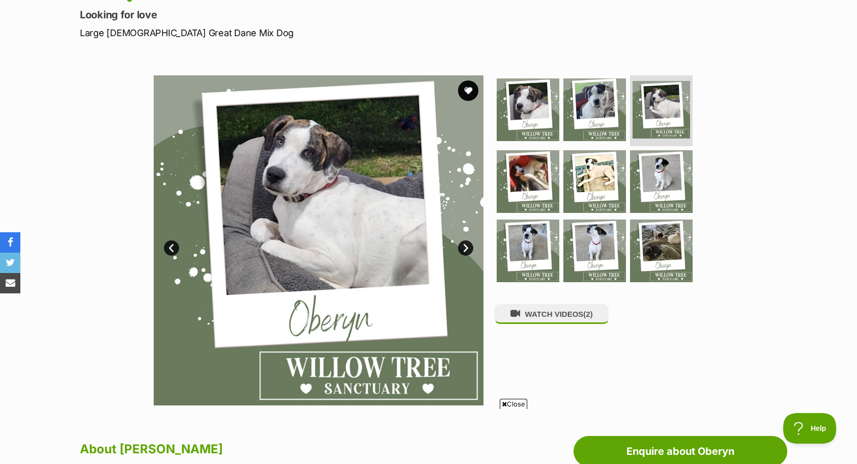
click at [464, 247] on link "Next" at bounding box center [465, 247] width 15 height 15
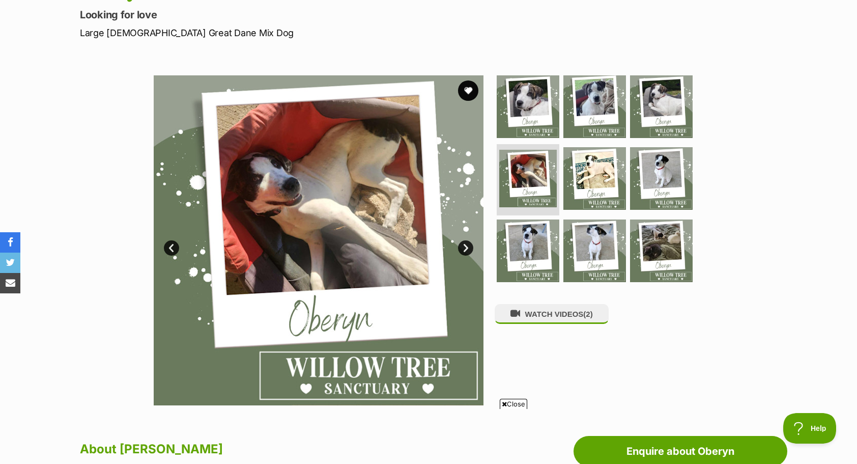
click at [464, 247] on link "Next" at bounding box center [465, 247] width 15 height 15
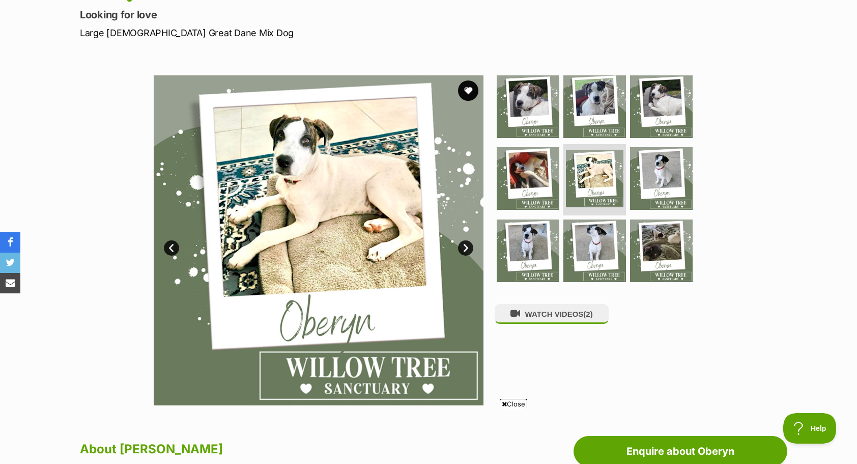
click at [464, 247] on link "Next" at bounding box center [465, 247] width 15 height 15
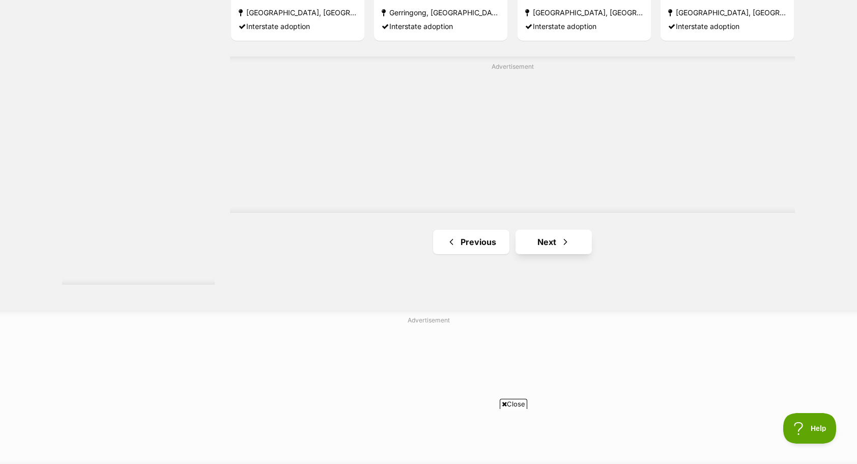
scroll to position [1800, 0]
click at [563, 235] on span "Next page" at bounding box center [566, 241] width 10 height 12
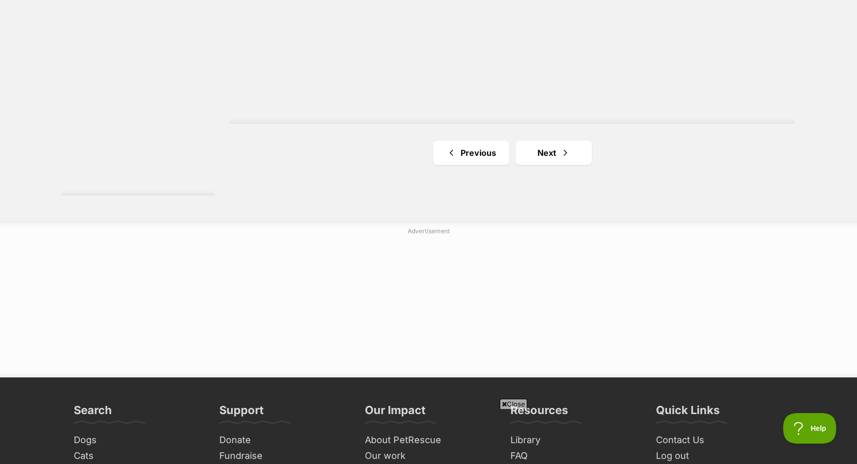
scroll to position [1890, 0]
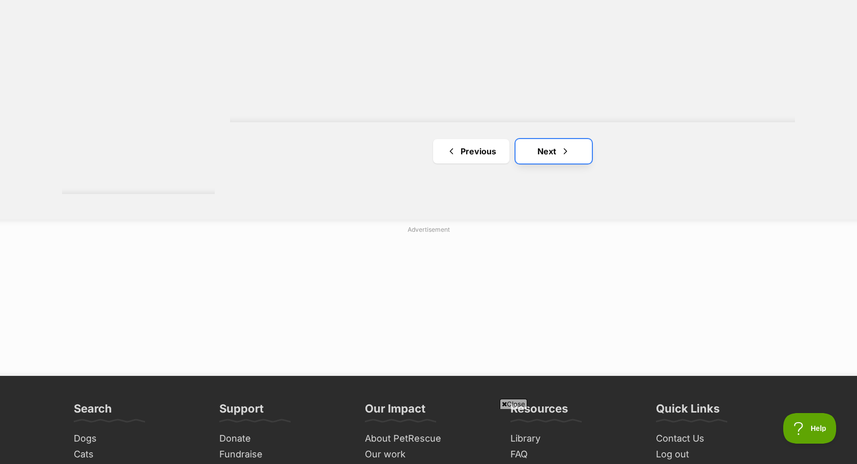
click at [551, 139] on link "Next" at bounding box center [554, 151] width 76 height 24
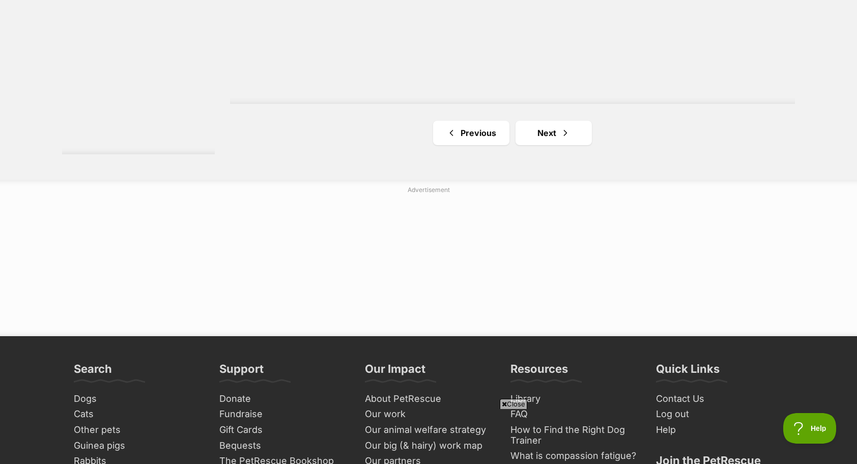
scroll to position [1962, 0]
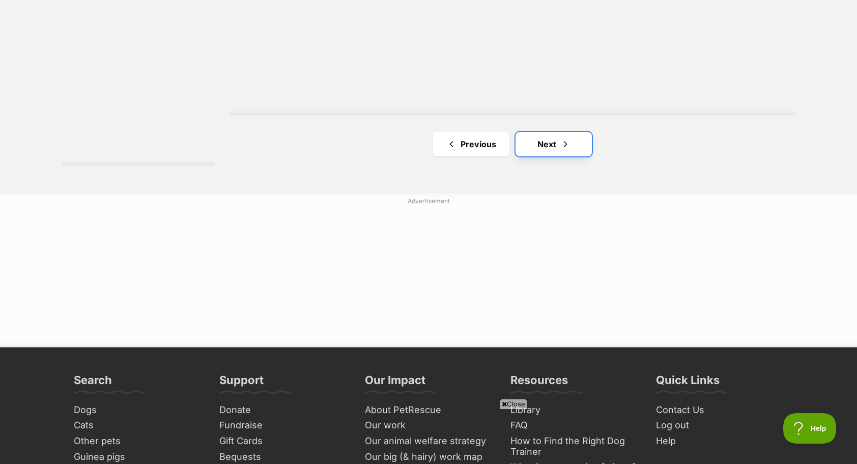
click at [551, 132] on link "Next" at bounding box center [554, 144] width 76 height 24
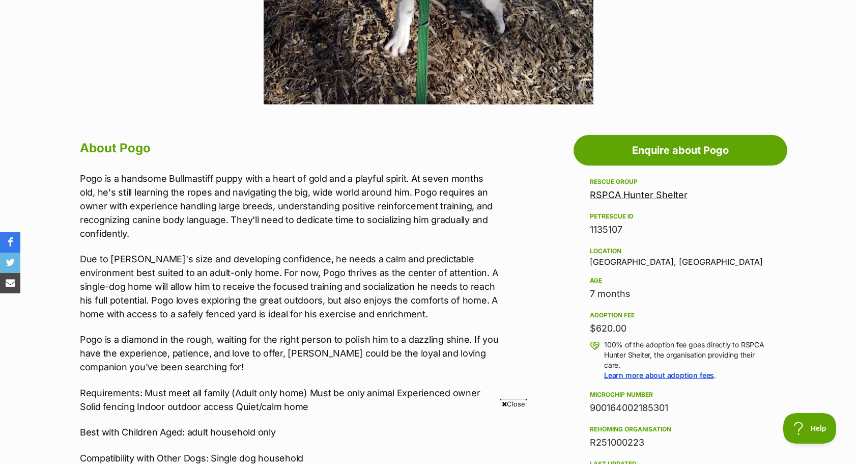
scroll to position [438, 0]
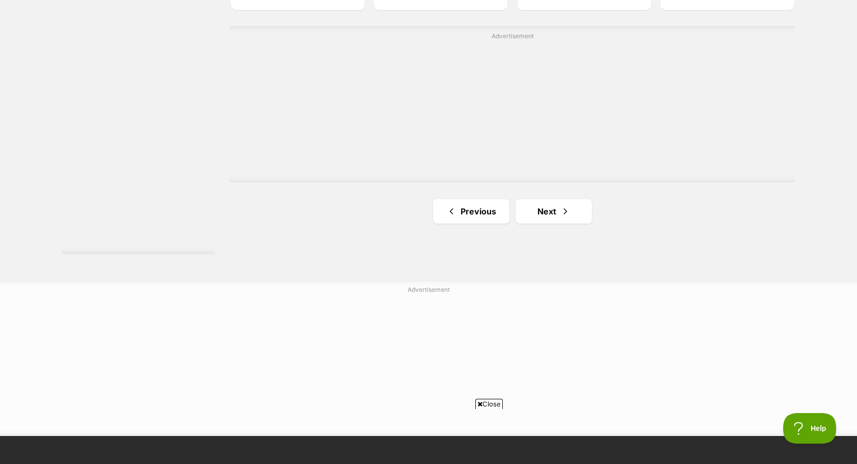
scroll to position [1837, 0]
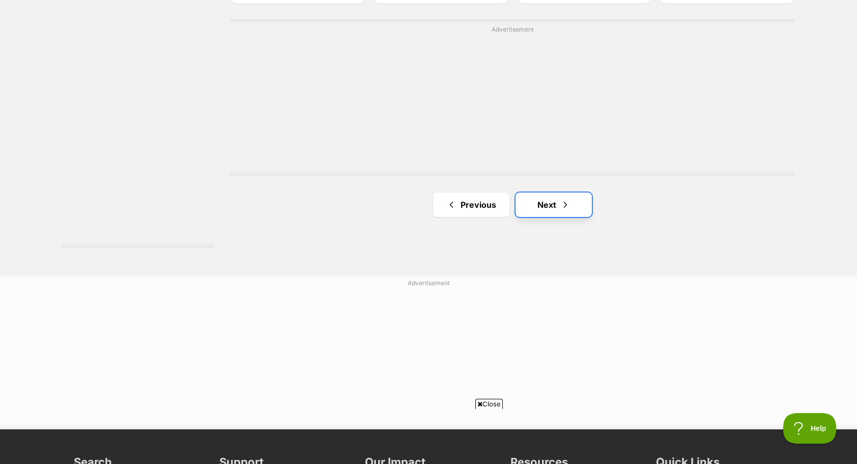
click at [536, 192] on link "Next" at bounding box center [554, 204] width 76 height 24
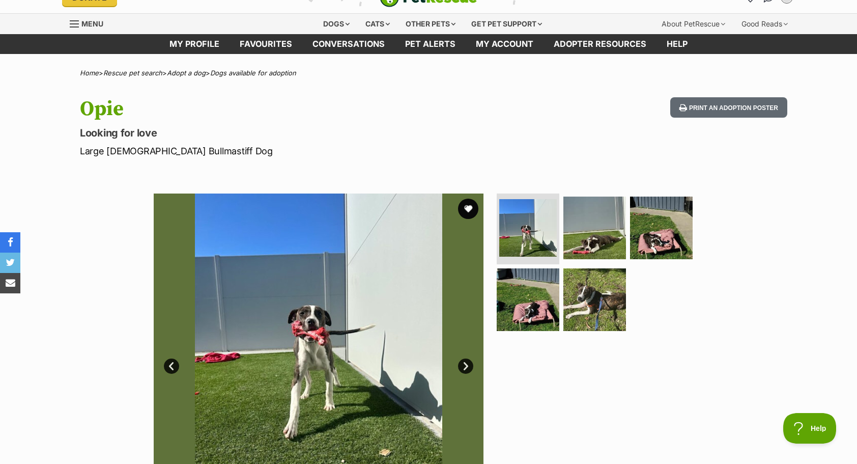
scroll to position [18, 0]
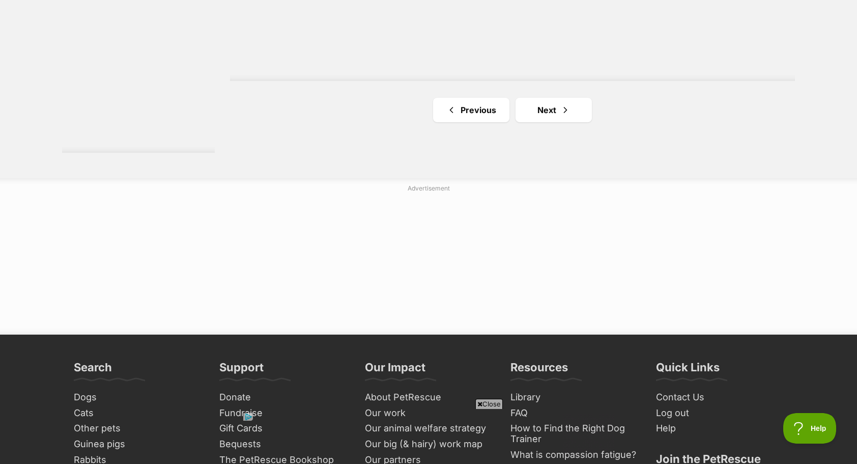
scroll to position [1967, 0]
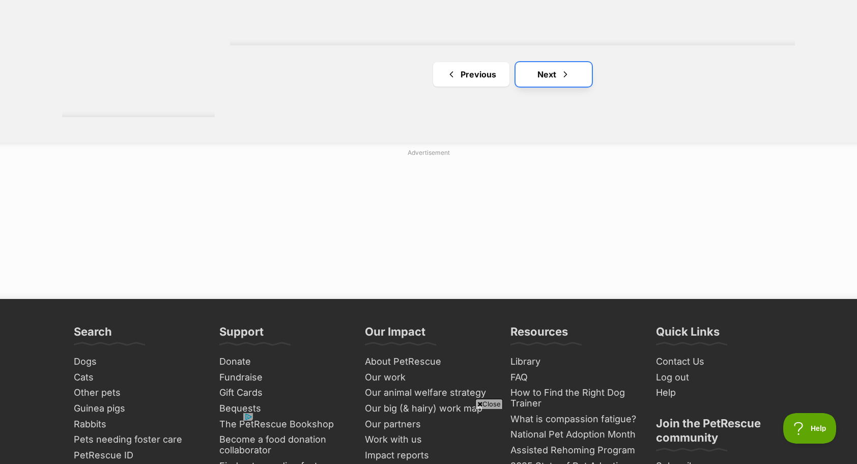
click at [541, 62] on link "Next" at bounding box center [554, 74] width 76 height 24
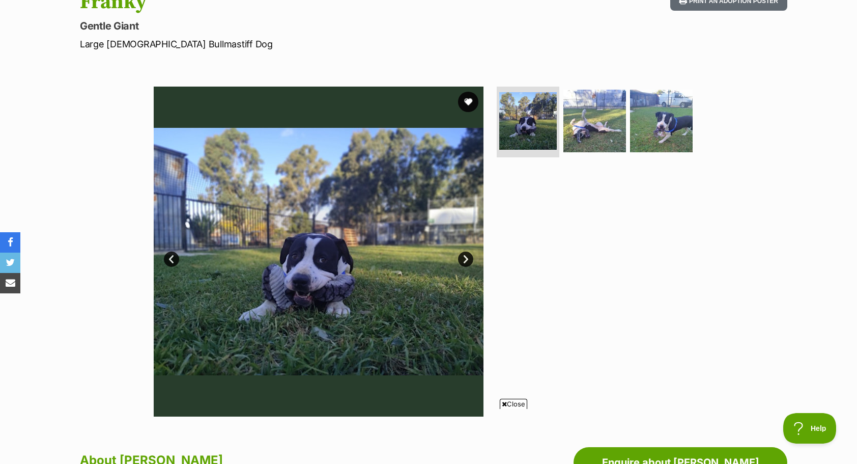
scroll to position [126, 0]
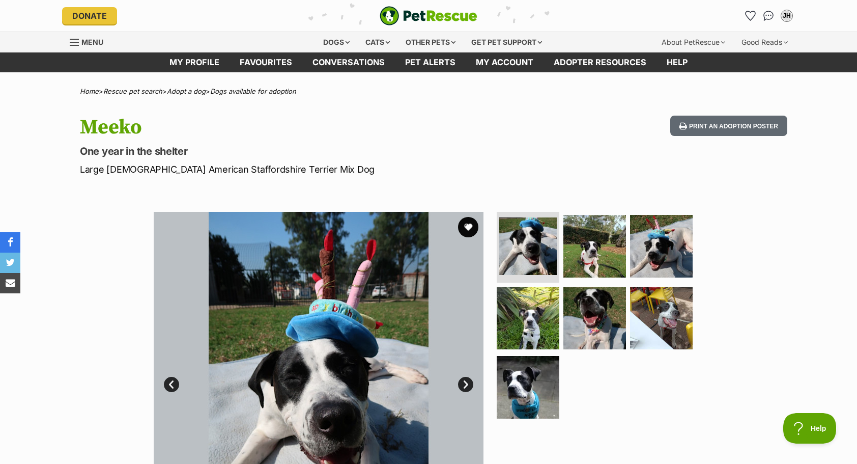
click at [471, 389] on img at bounding box center [319, 377] width 330 height 330
click at [464, 382] on link "Next" at bounding box center [465, 384] width 15 height 15
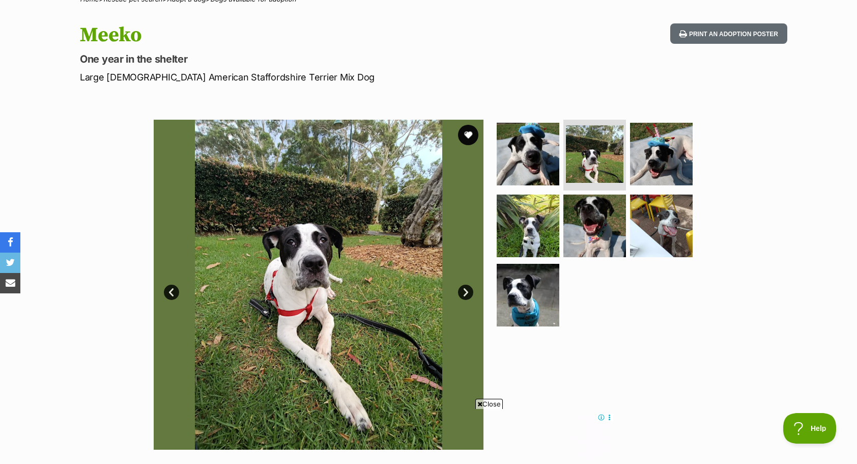
scroll to position [93, 0]
click at [463, 290] on link "Next" at bounding box center [465, 291] width 15 height 15
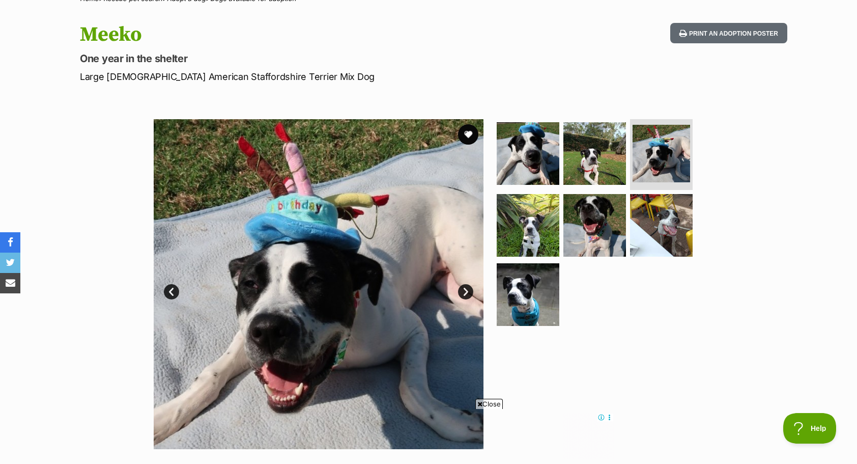
click at [463, 290] on link "Next" at bounding box center [465, 291] width 15 height 15
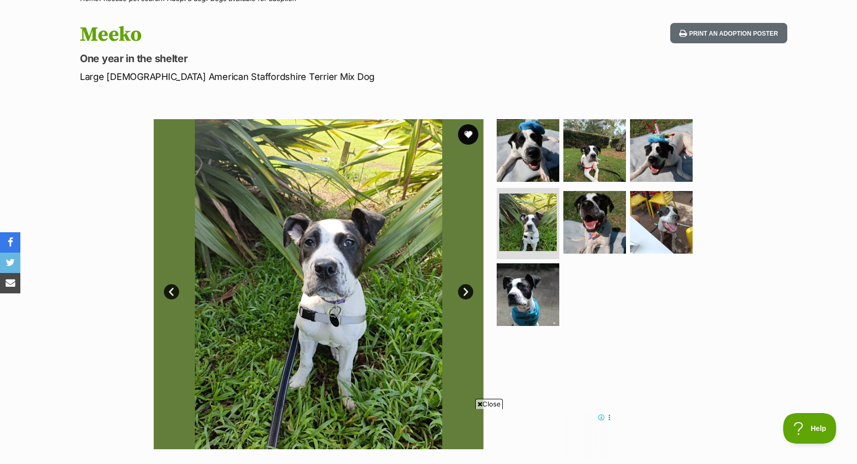
click at [463, 290] on link "Next" at bounding box center [465, 291] width 15 height 15
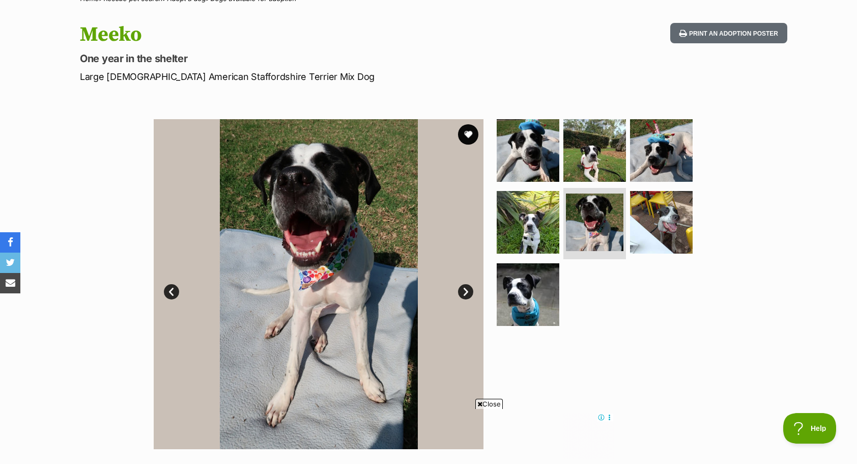
click at [463, 290] on link "Next" at bounding box center [465, 291] width 15 height 15
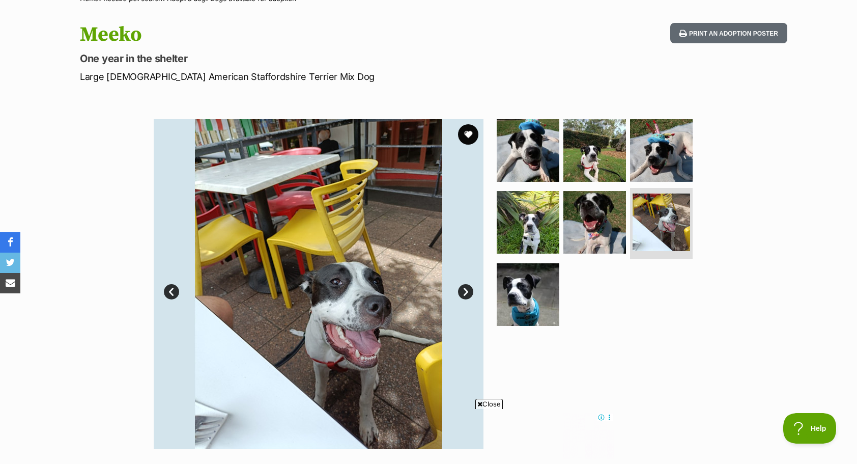
click at [463, 290] on link "Next" at bounding box center [465, 291] width 15 height 15
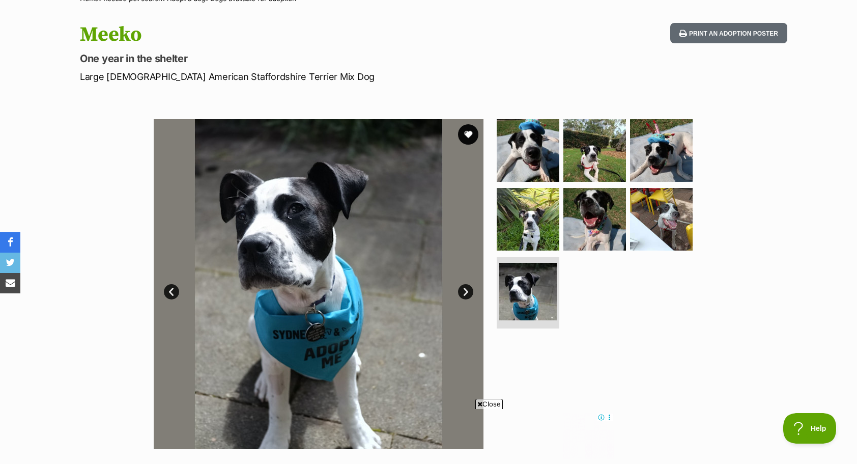
click at [463, 290] on link "Next" at bounding box center [465, 291] width 15 height 15
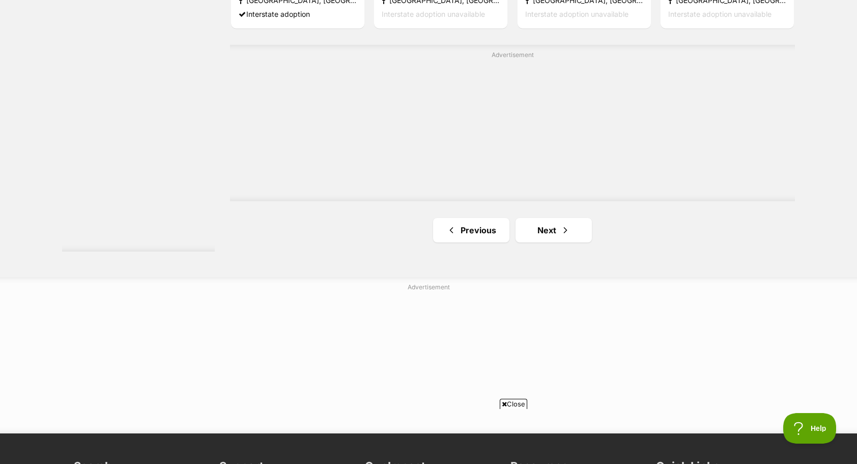
scroll to position [1876, 0]
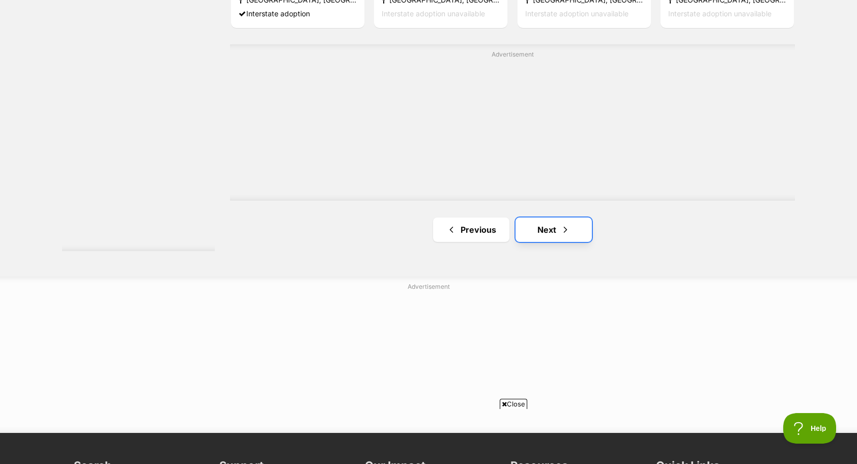
click at [556, 217] on link "Next" at bounding box center [554, 229] width 76 height 24
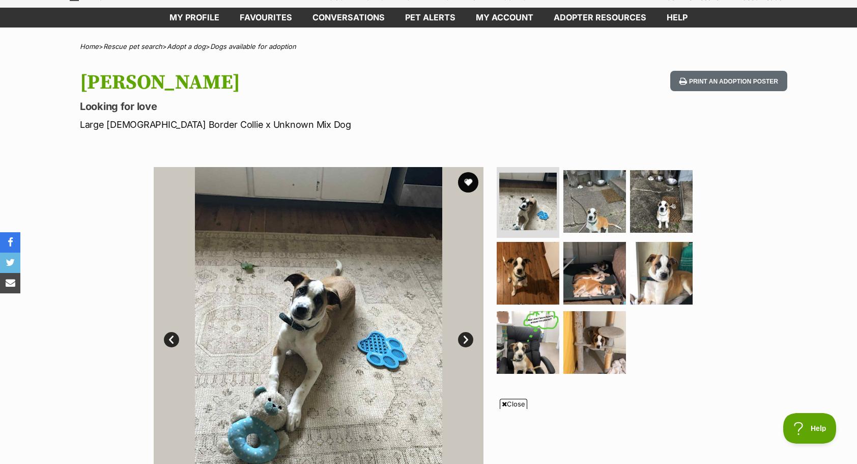
scroll to position [129, 0]
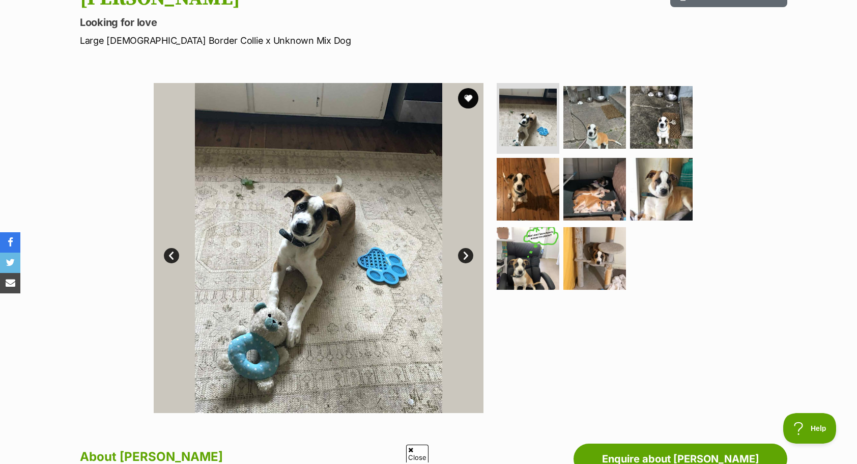
click at [464, 254] on link "Next" at bounding box center [465, 255] width 15 height 15
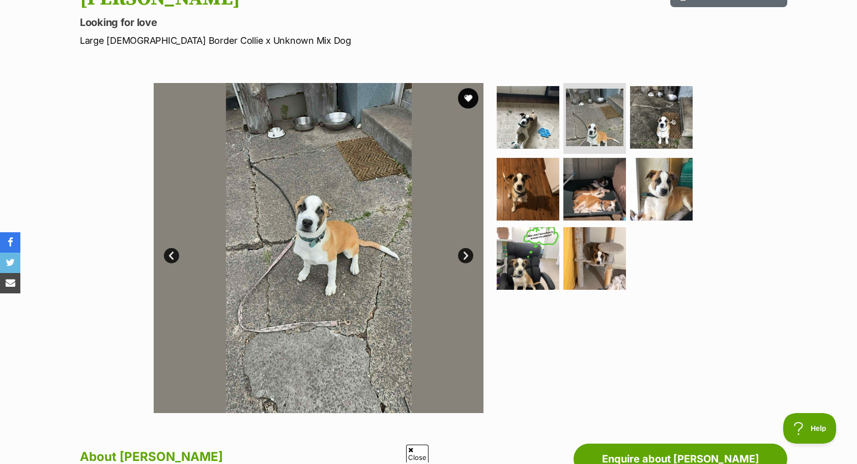
scroll to position [0, 0]
click at [464, 254] on link "Next" at bounding box center [465, 255] width 15 height 15
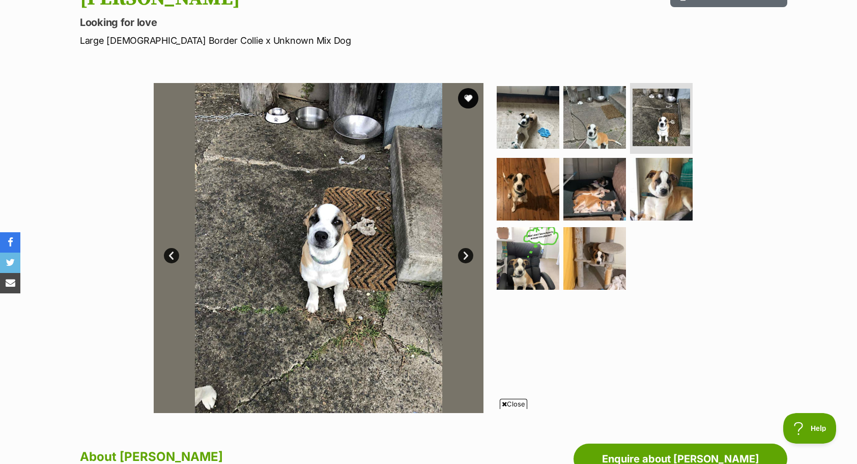
click at [464, 254] on link "Next" at bounding box center [465, 255] width 15 height 15
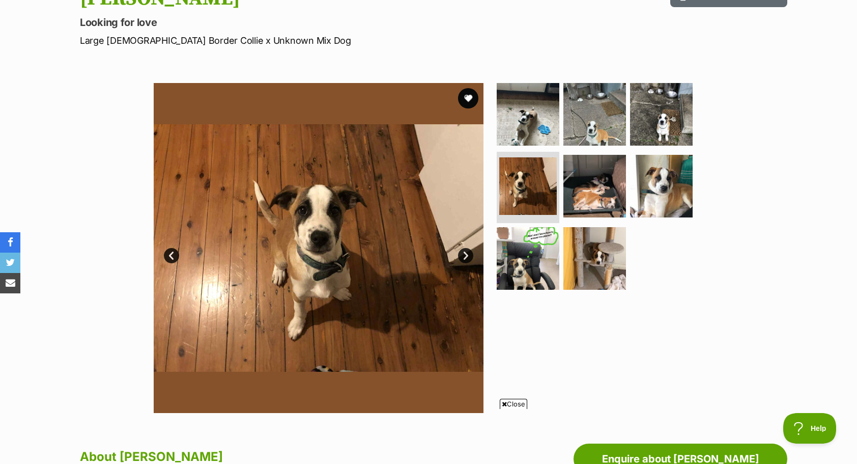
click at [464, 254] on link "Next" at bounding box center [465, 255] width 15 height 15
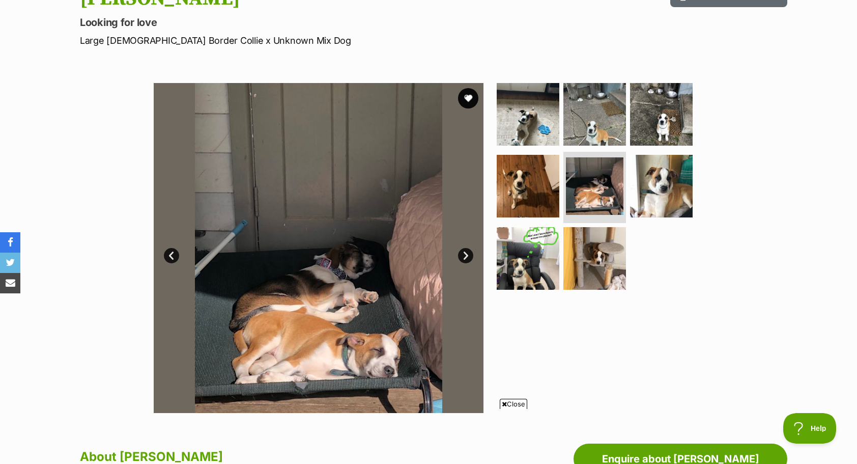
click at [464, 254] on link "Next" at bounding box center [465, 255] width 15 height 15
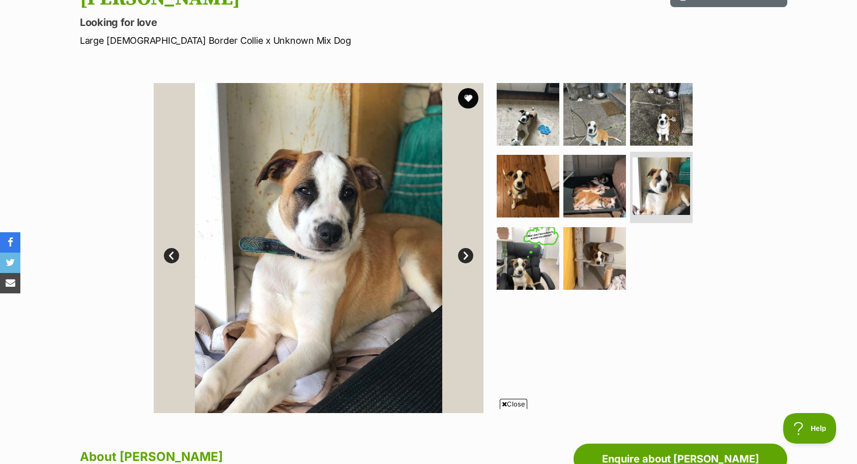
click at [464, 254] on link "Next" at bounding box center [465, 255] width 15 height 15
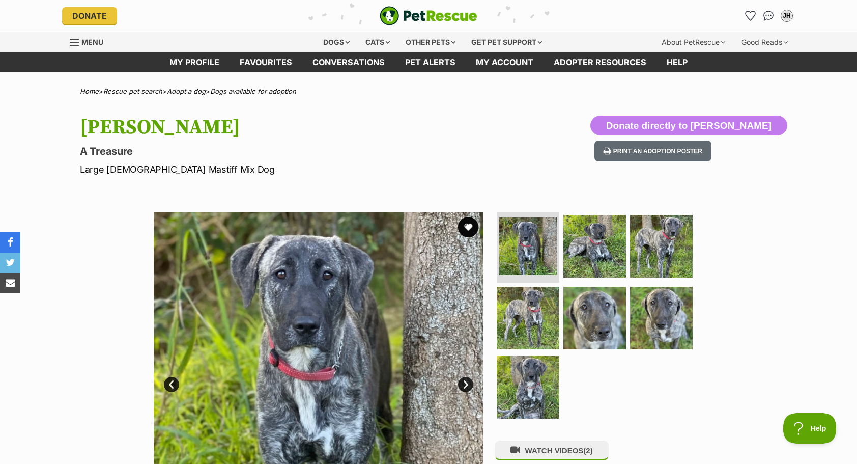
scroll to position [49, 0]
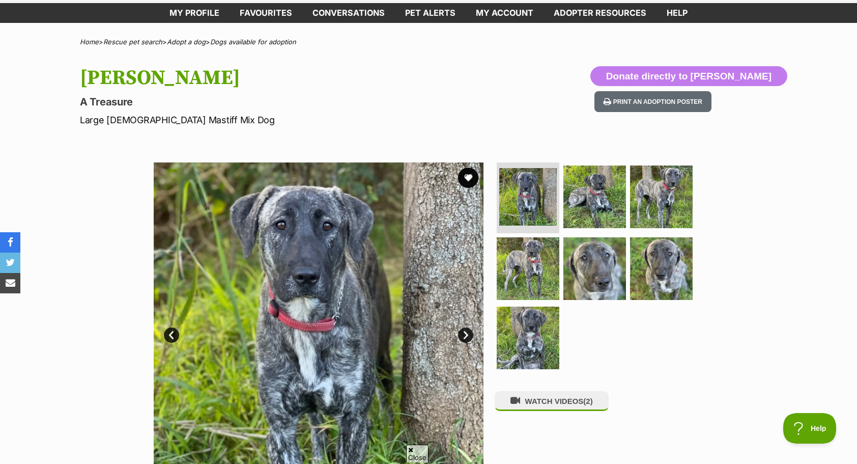
click at [466, 339] on link "Next" at bounding box center [465, 334] width 15 height 15
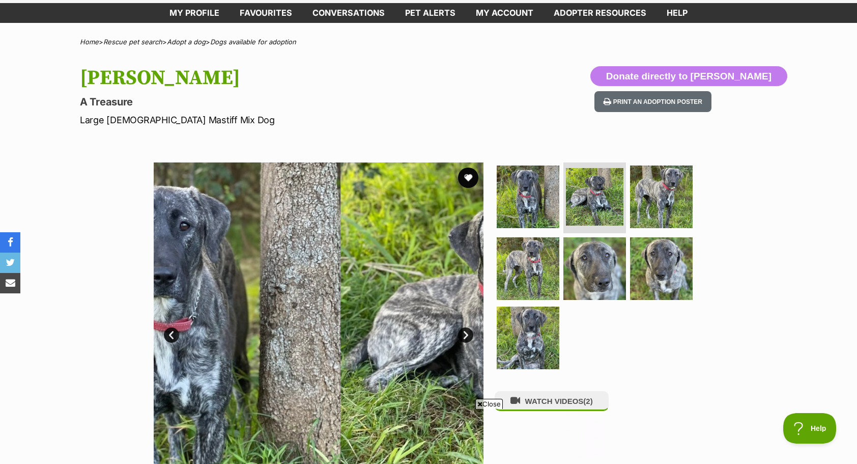
scroll to position [0, 0]
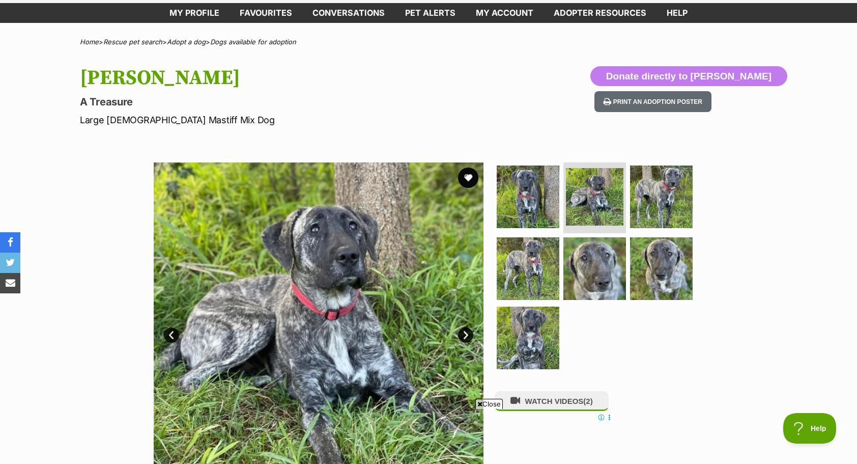
click at [466, 339] on link "Next" at bounding box center [465, 334] width 15 height 15
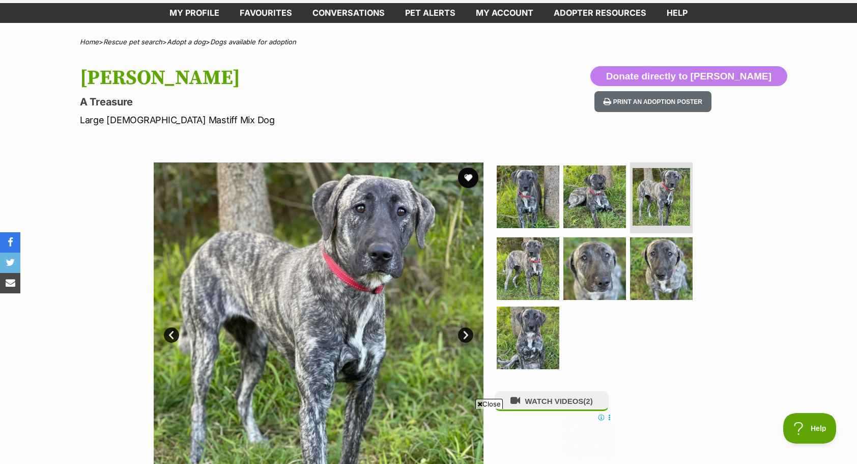
click at [466, 339] on link "Next" at bounding box center [465, 334] width 15 height 15
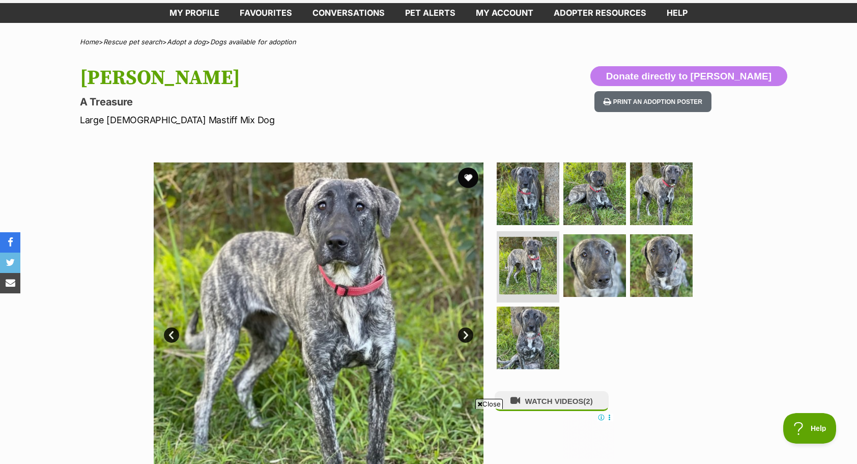
click at [466, 339] on link "Next" at bounding box center [465, 334] width 15 height 15
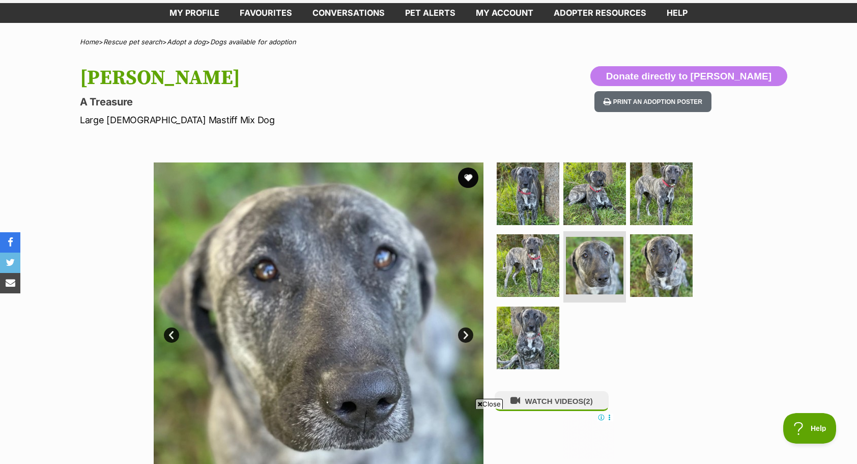
click at [466, 339] on link "Next" at bounding box center [465, 334] width 15 height 15
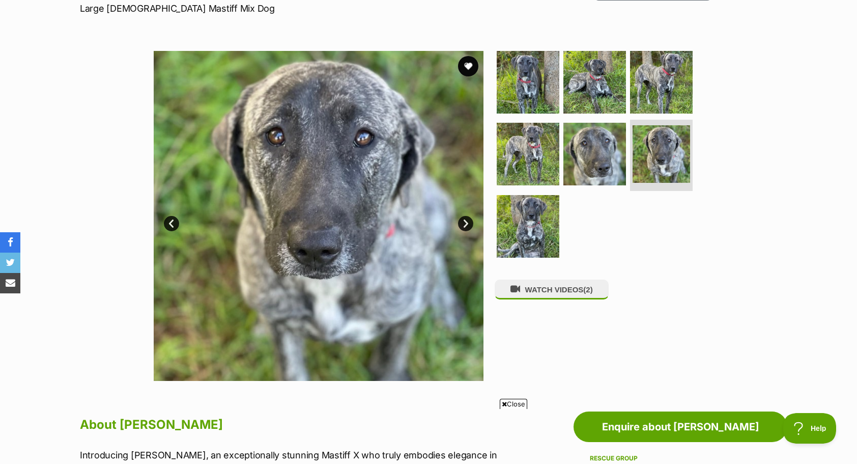
scroll to position [161, 0]
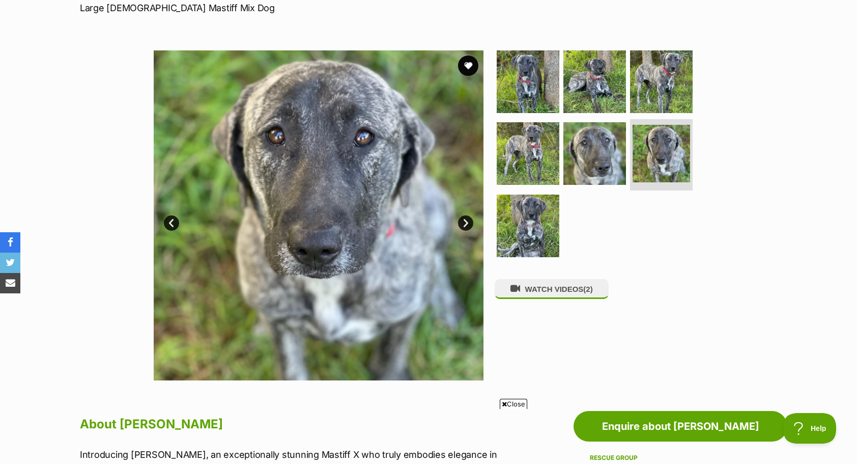
click at [466, 221] on link "Next" at bounding box center [465, 222] width 15 height 15
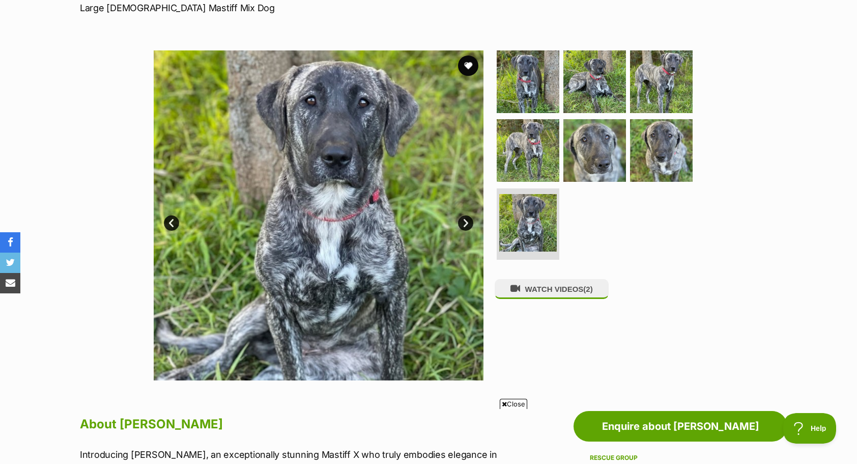
click at [466, 221] on link "Next" at bounding box center [465, 222] width 15 height 15
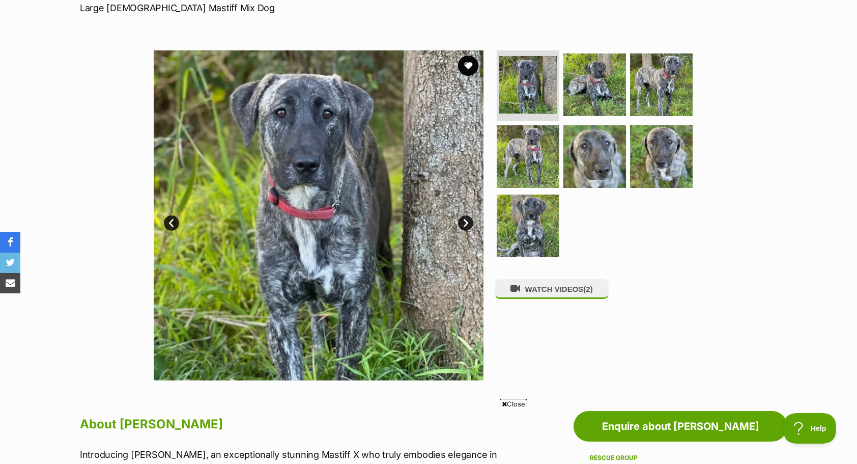
click at [466, 221] on link "Next" at bounding box center [465, 222] width 15 height 15
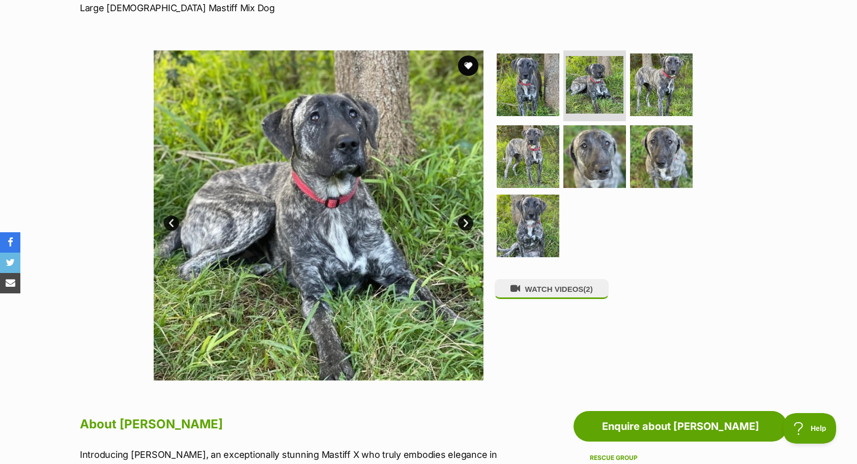
scroll to position [0, 0]
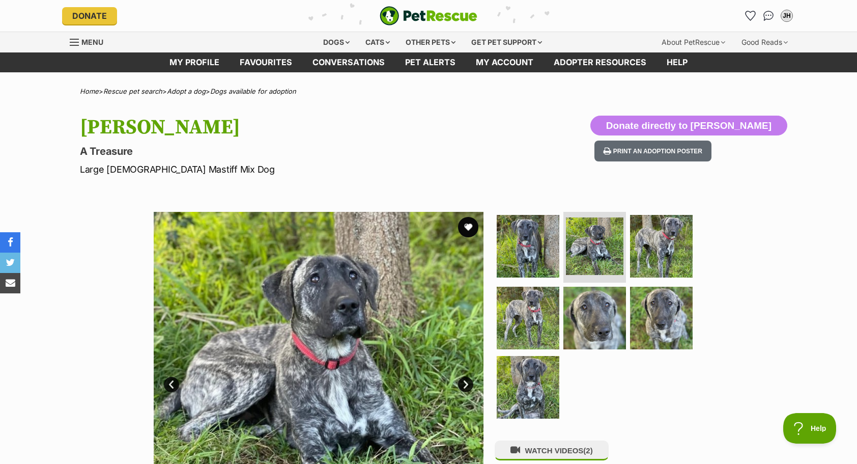
click at [177, 145] on p "A Treasure" at bounding box center [295, 151] width 431 height 14
click at [473, 225] on button "favourite" at bounding box center [468, 227] width 22 height 22
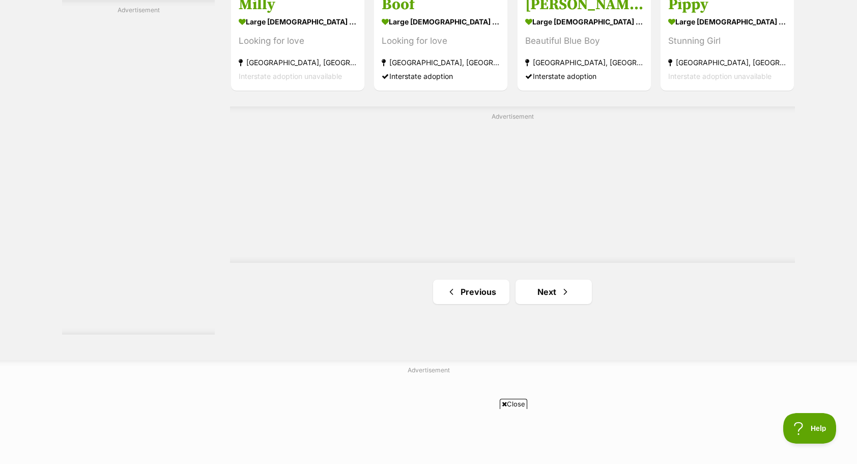
scroll to position [1750, 0]
click at [545, 279] on link "Next" at bounding box center [554, 291] width 76 height 24
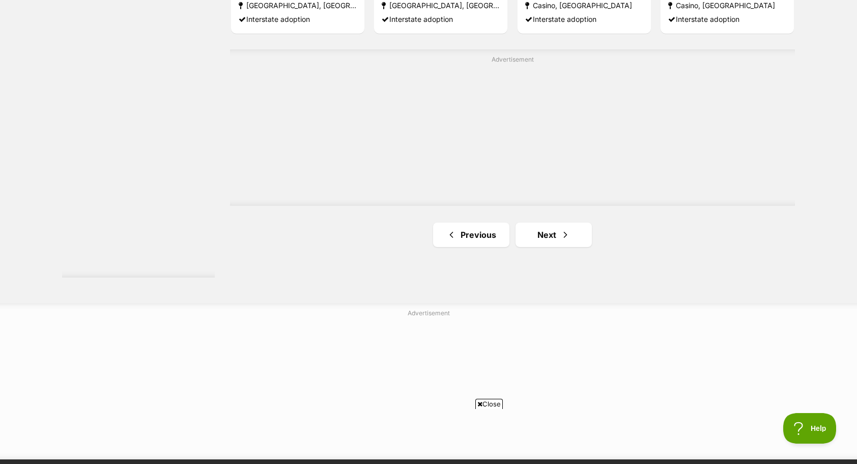
scroll to position [1807, 0]
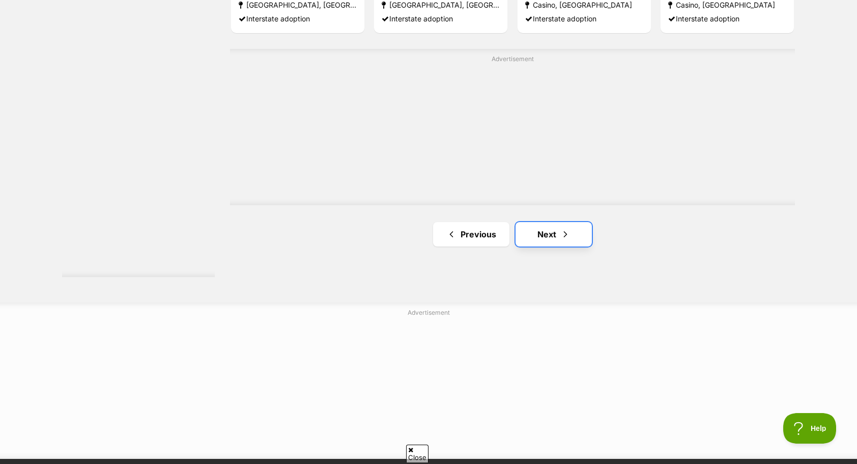
click at [540, 222] on link "Next" at bounding box center [554, 234] width 76 height 24
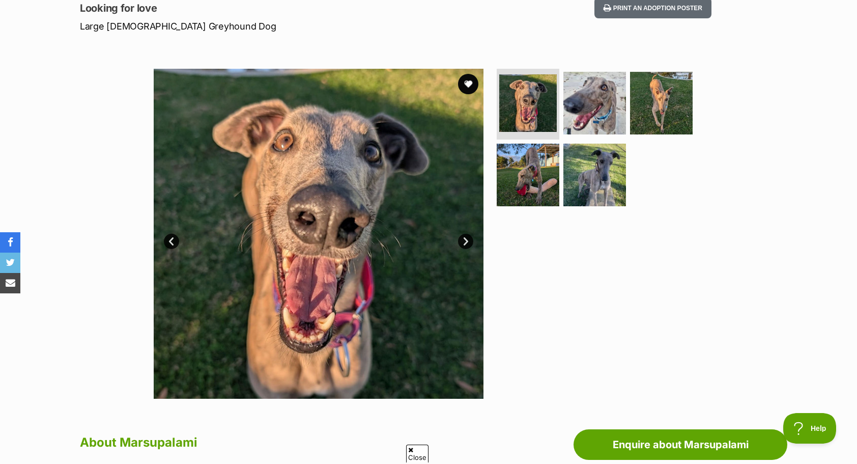
click at [464, 239] on link "Next" at bounding box center [465, 241] width 15 height 15
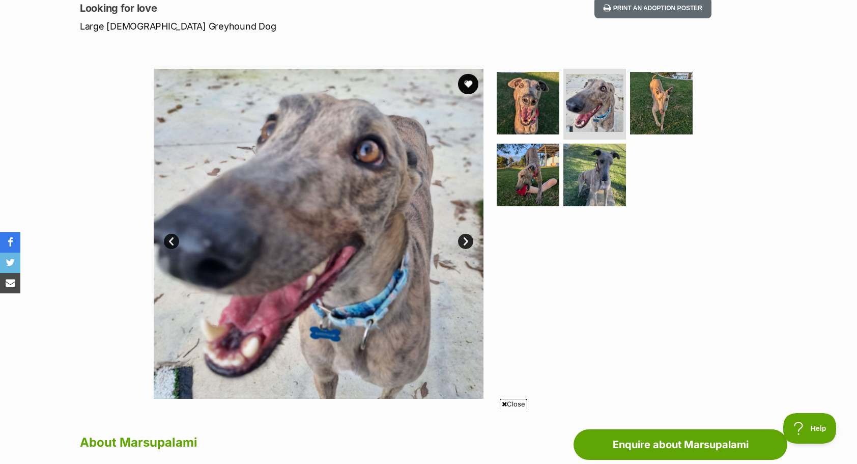
click at [464, 239] on link "Next" at bounding box center [465, 241] width 15 height 15
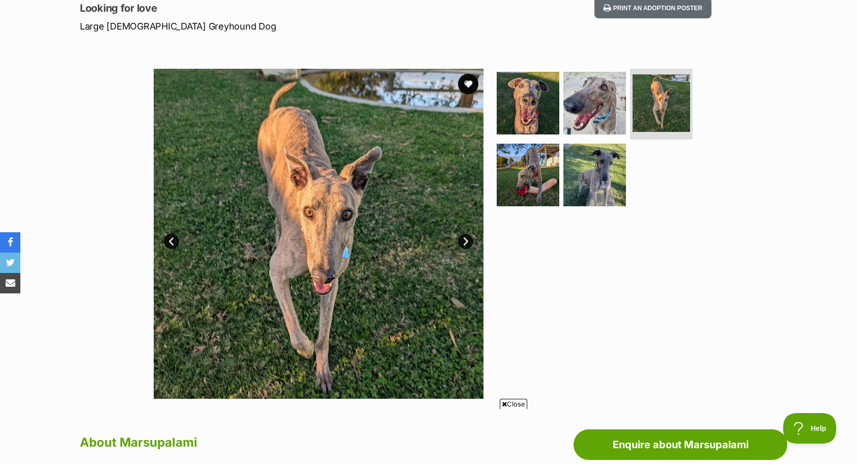
click at [464, 239] on link "Next" at bounding box center [465, 241] width 15 height 15
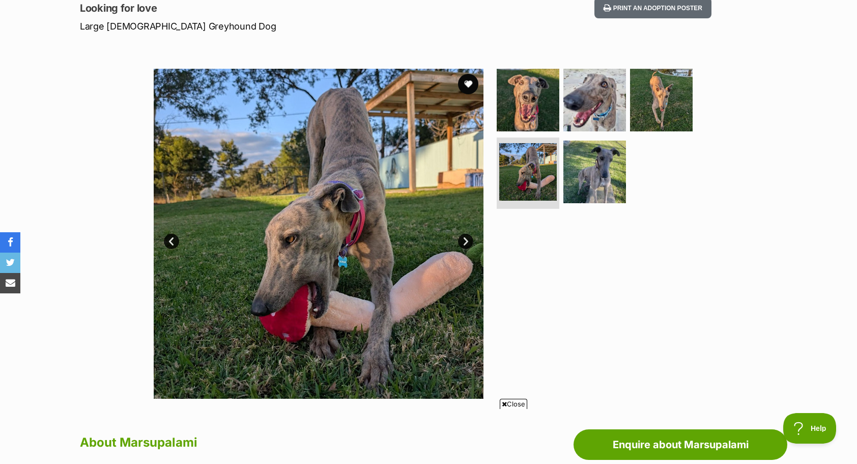
click at [464, 239] on link "Next" at bounding box center [465, 241] width 15 height 15
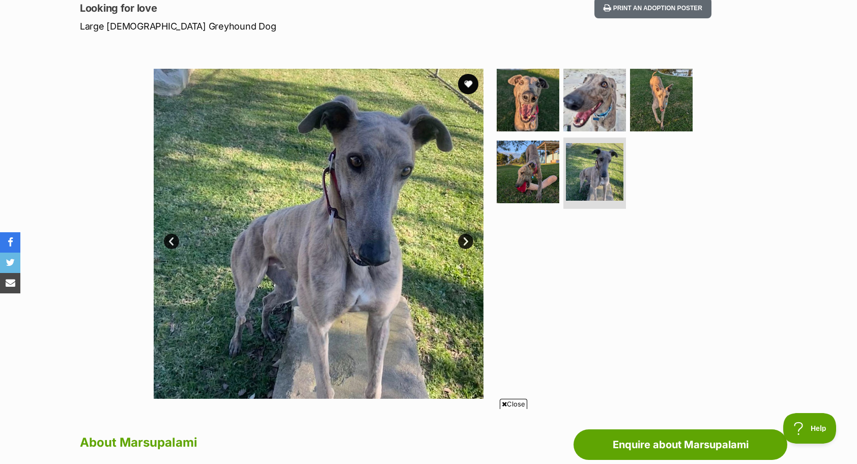
click at [464, 239] on link "Next" at bounding box center [465, 241] width 15 height 15
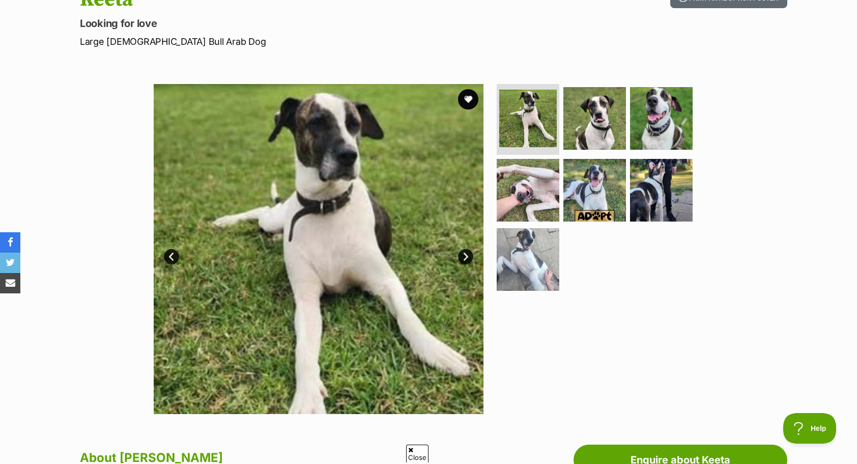
scroll to position [134, 0]
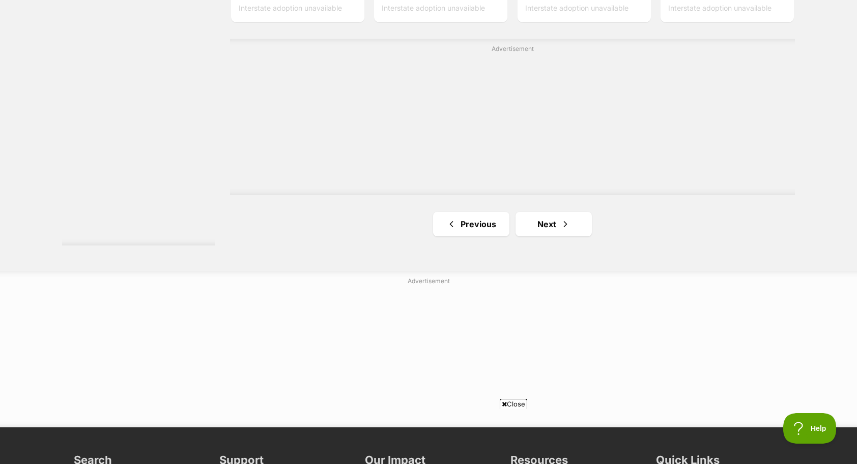
scroll to position [1882, 0]
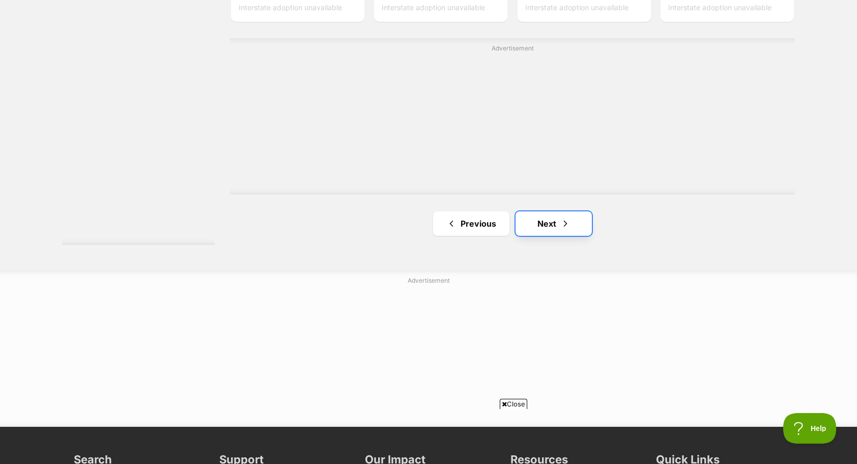
click at [545, 211] on link "Next" at bounding box center [554, 223] width 76 height 24
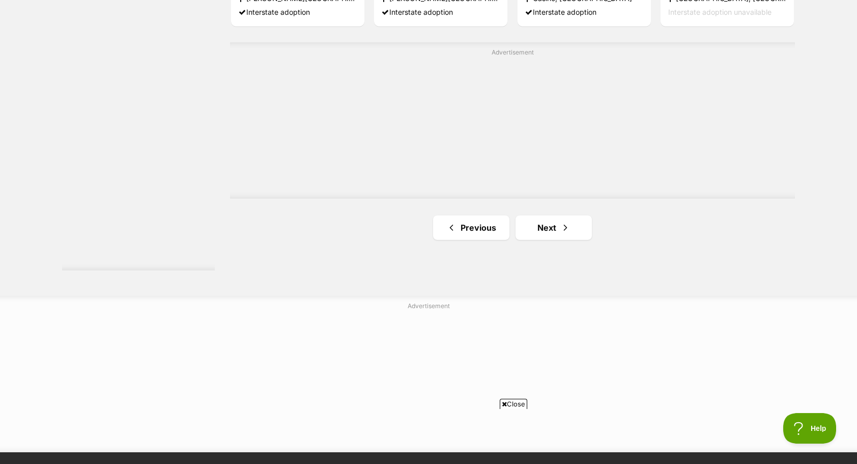
scroll to position [1814, 0]
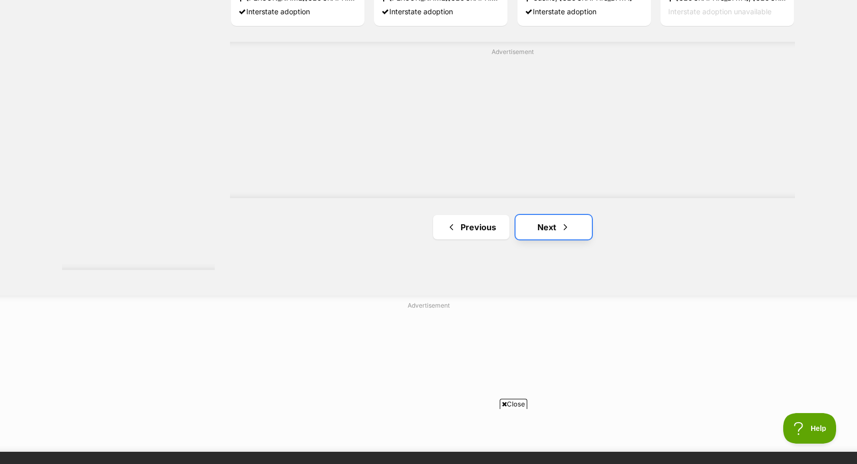
click at [552, 215] on link "Next" at bounding box center [554, 227] width 76 height 24
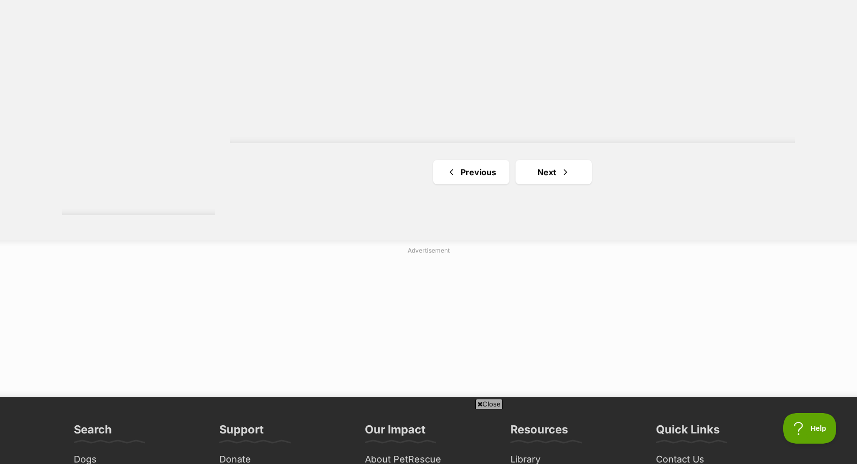
scroll to position [1870, 0]
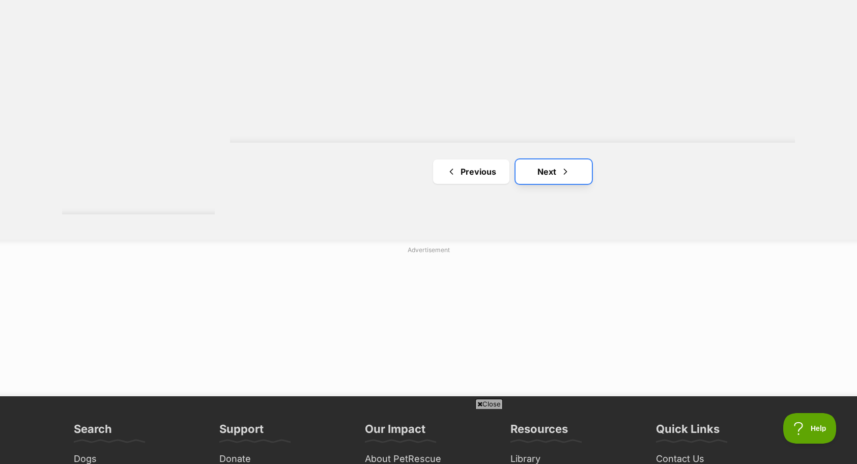
click at [550, 159] on link "Next" at bounding box center [554, 171] width 76 height 24
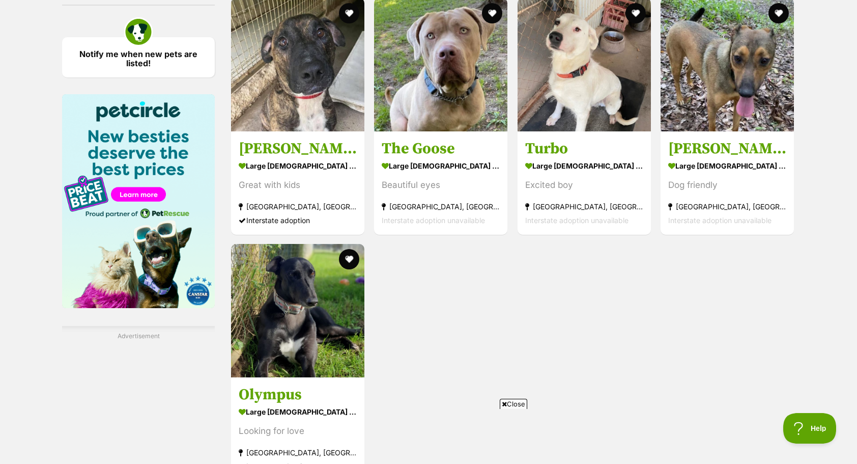
scroll to position [1385, 0]
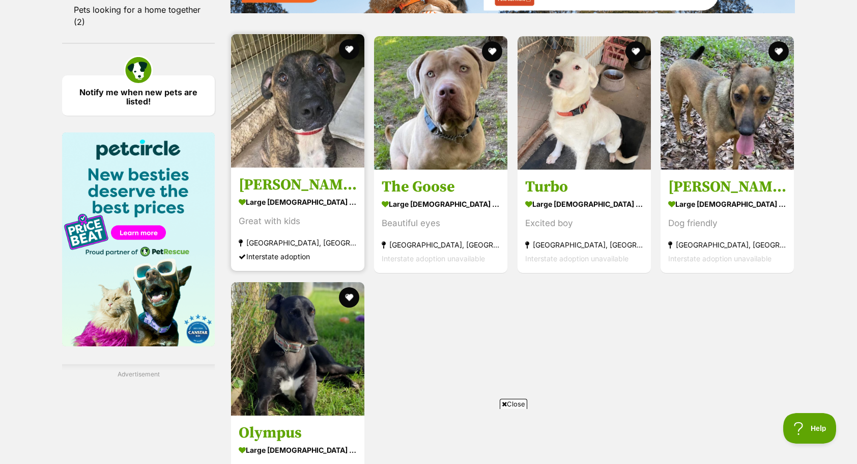
click at [239, 175] on h3 "[PERSON_NAME]" at bounding box center [298, 184] width 118 height 19
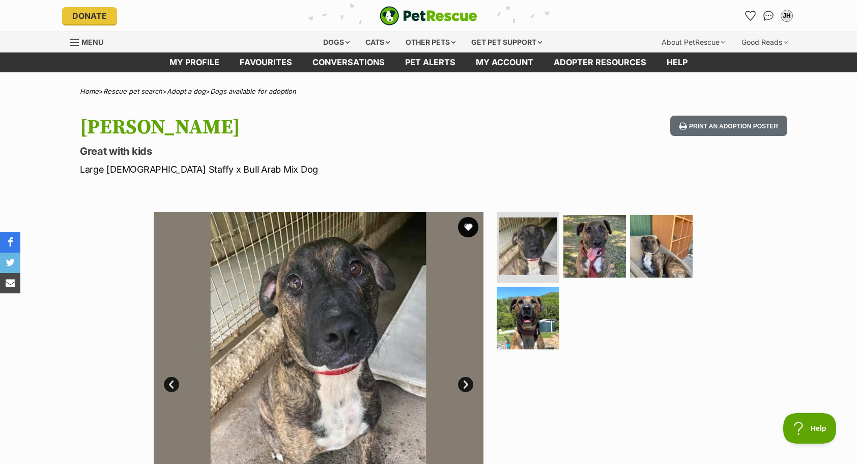
click at [466, 386] on link "Next" at bounding box center [465, 384] width 15 height 15
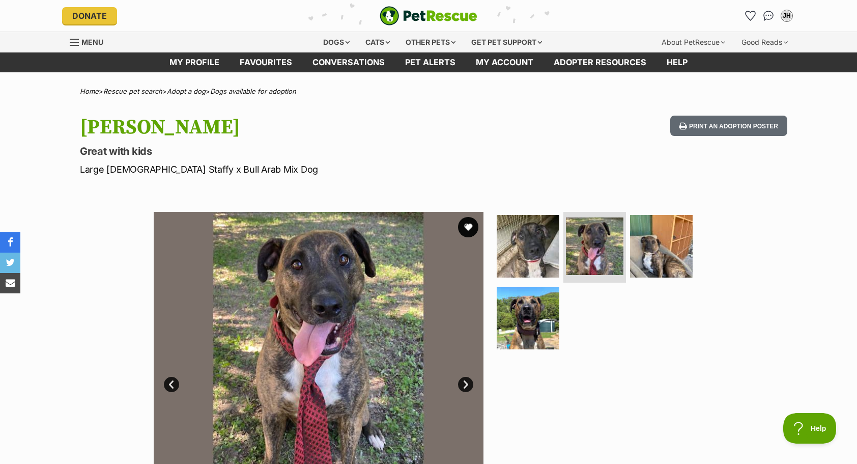
click at [466, 386] on link "Next" at bounding box center [465, 384] width 15 height 15
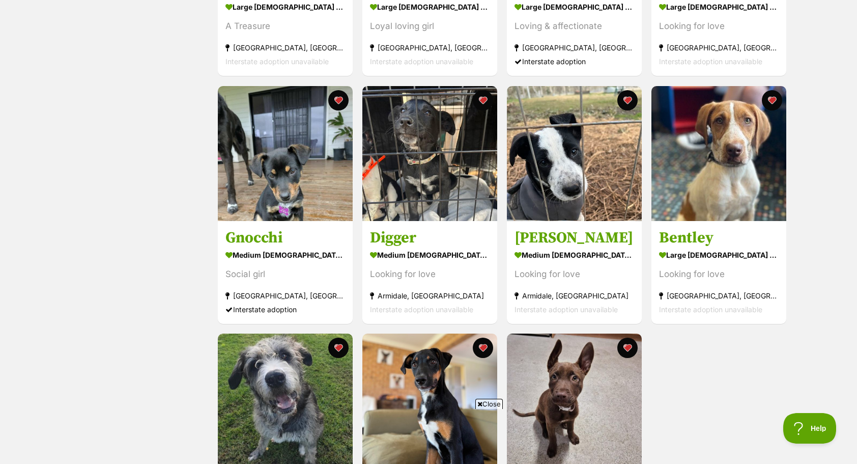
scroll to position [370, 0]
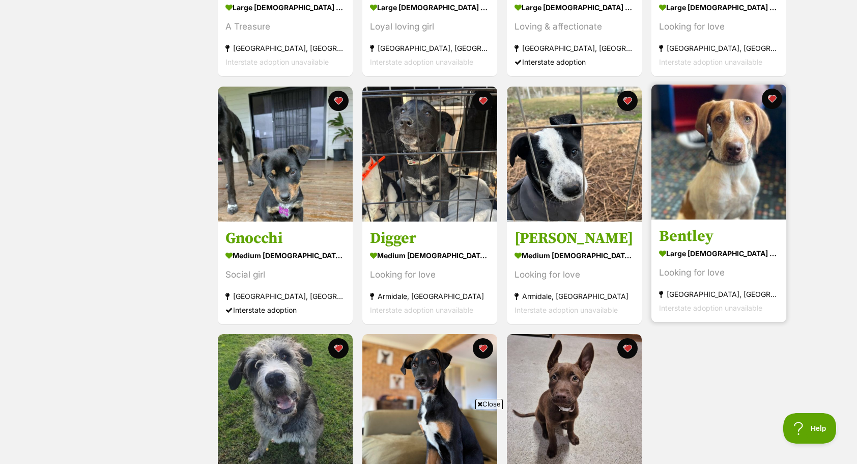
click at [697, 157] on img at bounding box center [719, 152] width 135 height 135
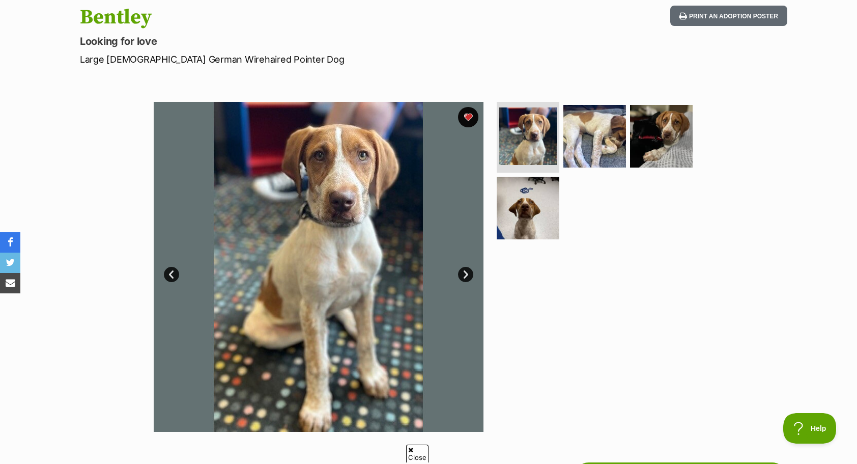
click at [465, 272] on link "Next" at bounding box center [465, 274] width 15 height 15
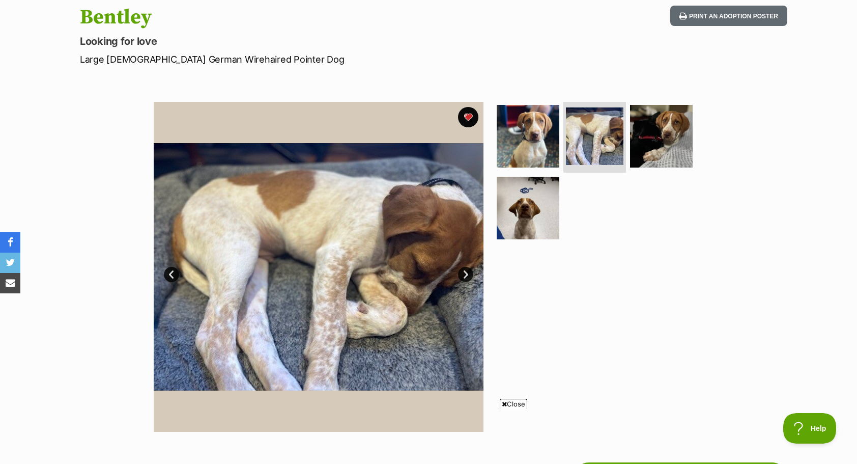
click at [465, 272] on link "Next" at bounding box center [465, 274] width 15 height 15
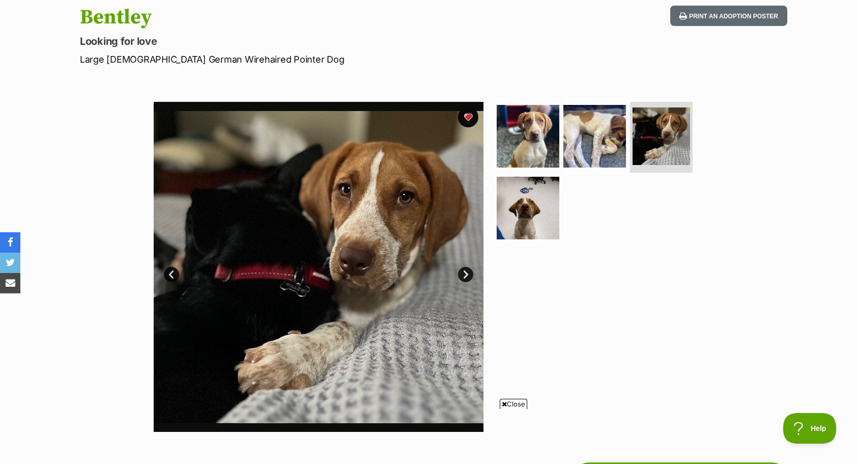
click at [465, 272] on link "Next" at bounding box center [465, 274] width 15 height 15
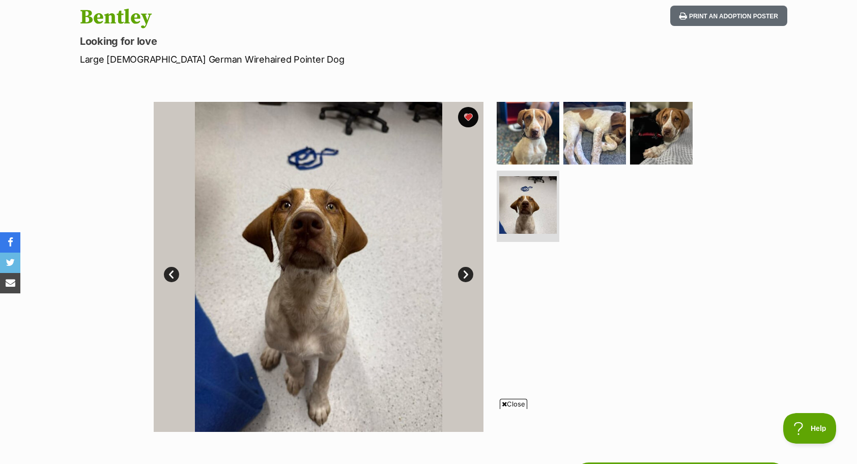
click at [465, 272] on link "Next" at bounding box center [465, 274] width 15 height 15
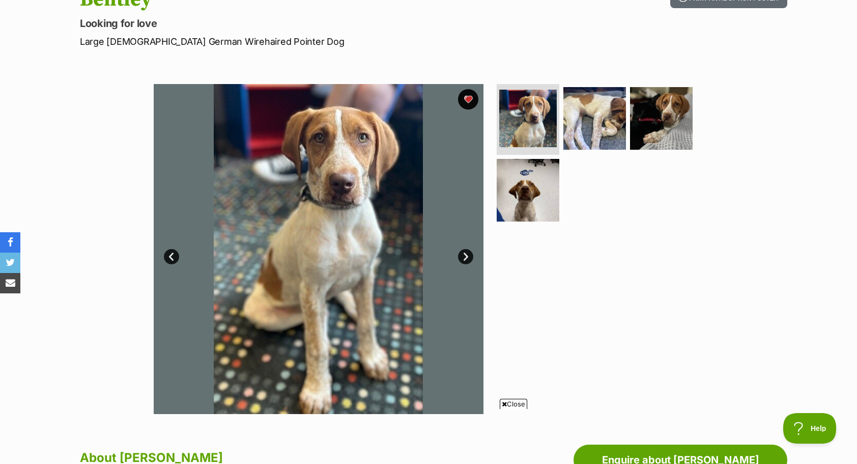
scroll to position [127, 0]
click at [463, 253] on link "Next" at bounding box center [465, 256] width 15 height 15
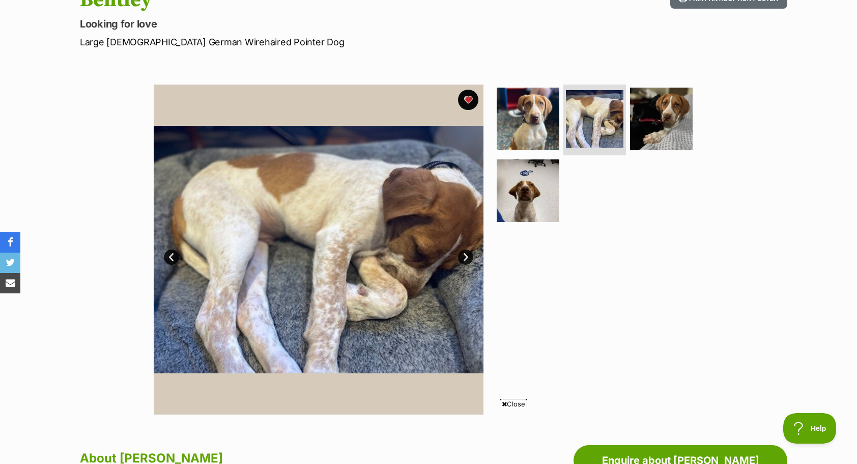
click at [463, 253] on link "Next" at bounding box center [465, 256] width 15 height 15
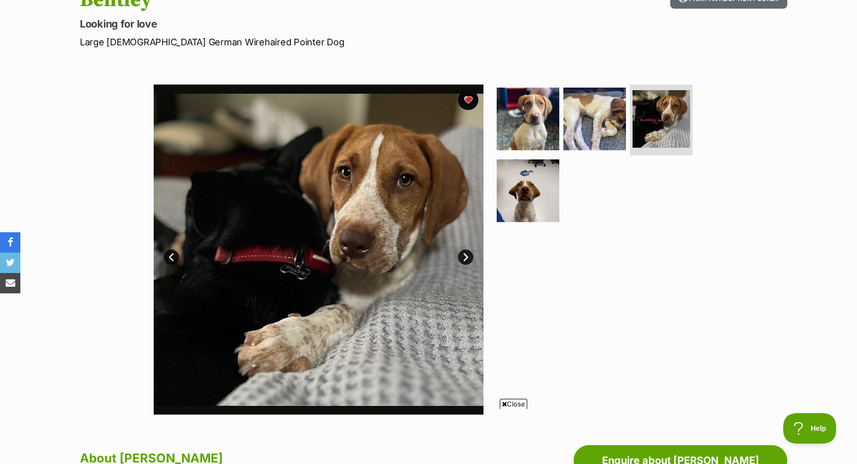
click at [463, 253] on link "Next" at bounding box center [465, 256] width 15 height 15
